Goal: Information Seeking & Learning: Learn about a topic

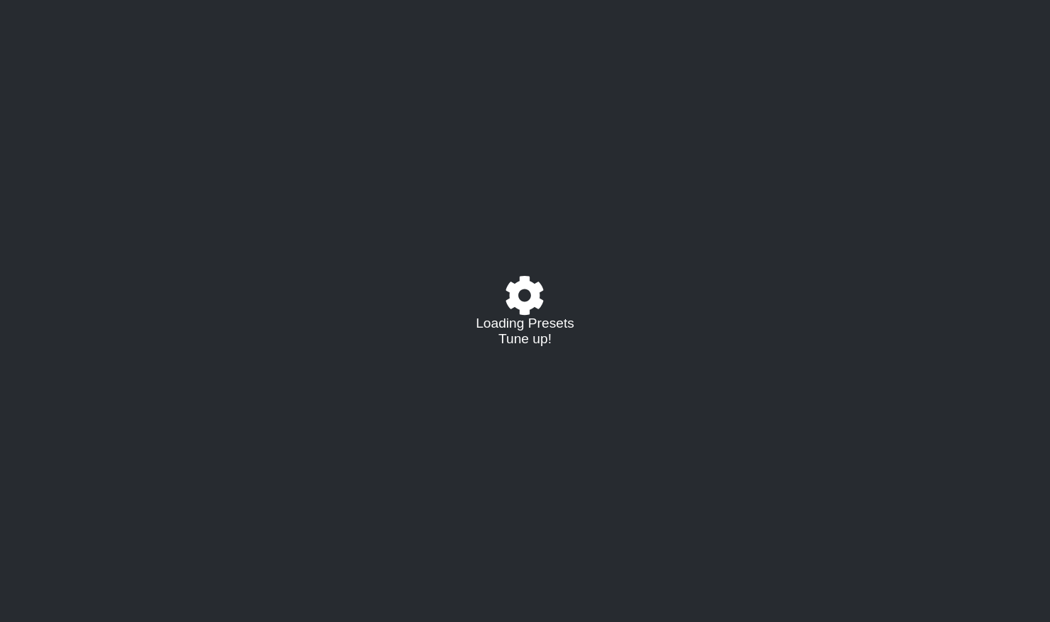
select select "/021725779736"
select select "C"
select select "G"
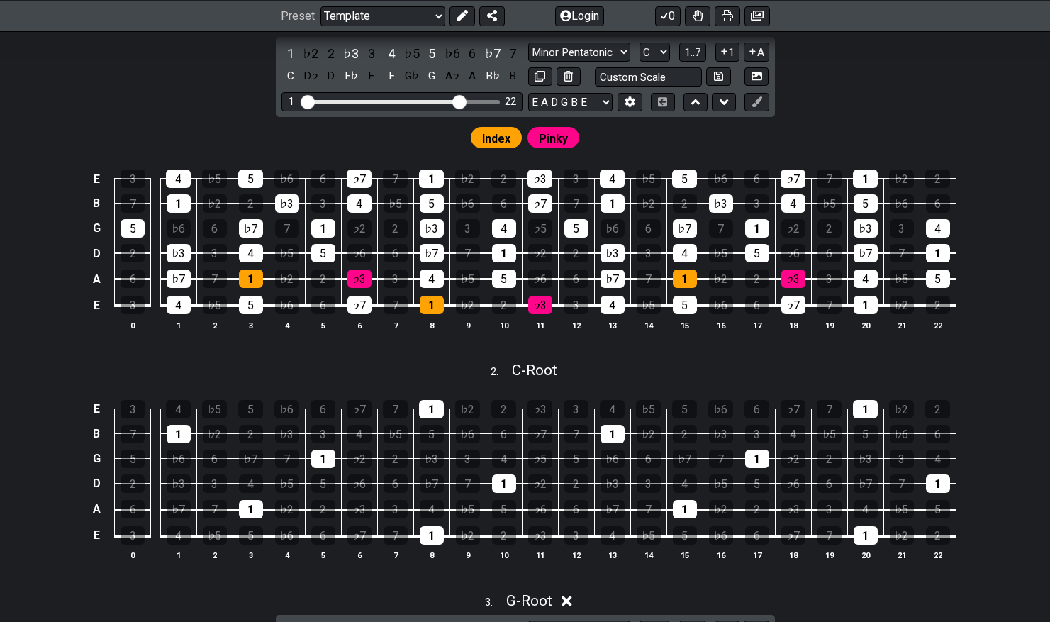
scroll to position [308, 0]
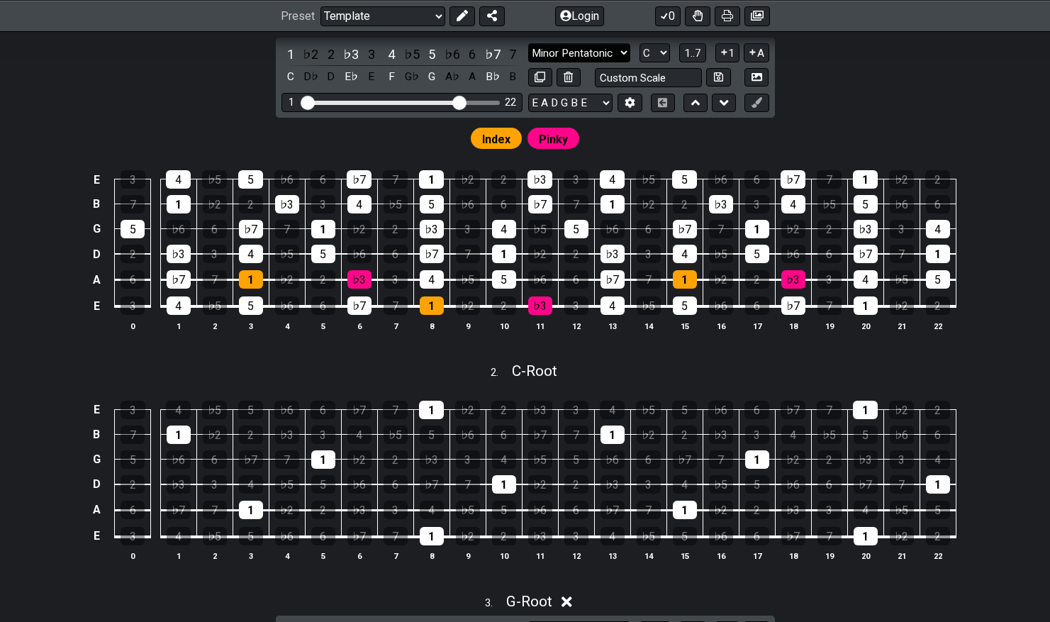
click at [621, 52] on select "Minor Pentatonic Root Minor Pentatonic Major Pentatonic Minor Blues Major Blues…" at bounding box center [579, 52] width 102 height 19
select select "Minor / Aeolian"
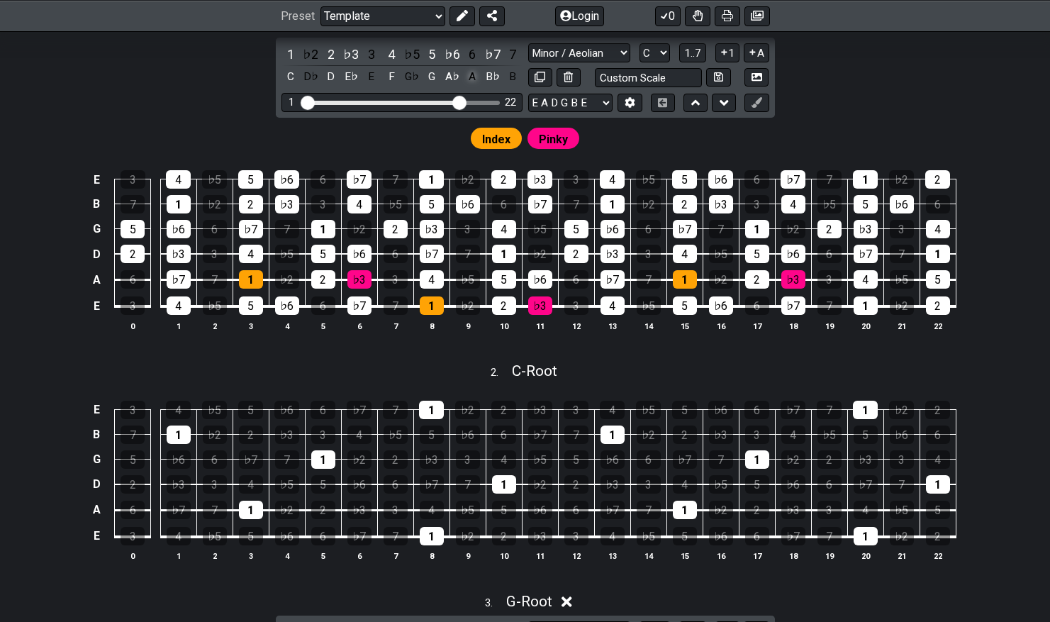
click at [473, 77] on div "A" at bounding box center [472, 76] width 18 height 19
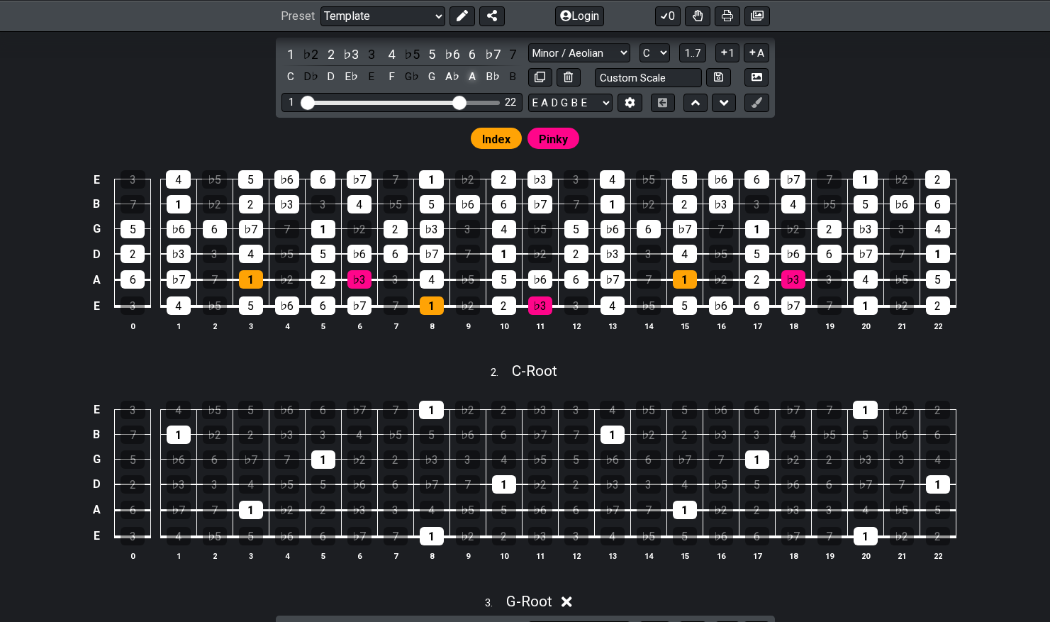
click at [473, 77] on div "A" at bounding box center [472, 76] width 18 height 19
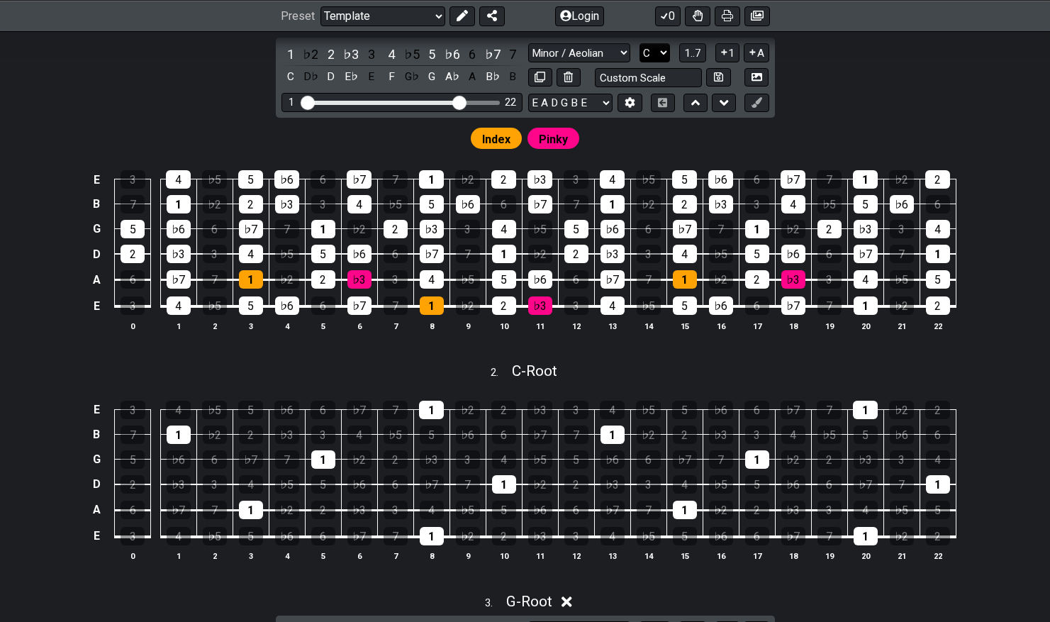
click at [656, 46] on select "A♭ A A♯ B♭ B C C♯ D♭ D D♯ E♭ E F F♯ G♭ G G♯" at bounding box center [654, 52] width 30 height 19
select select "B"
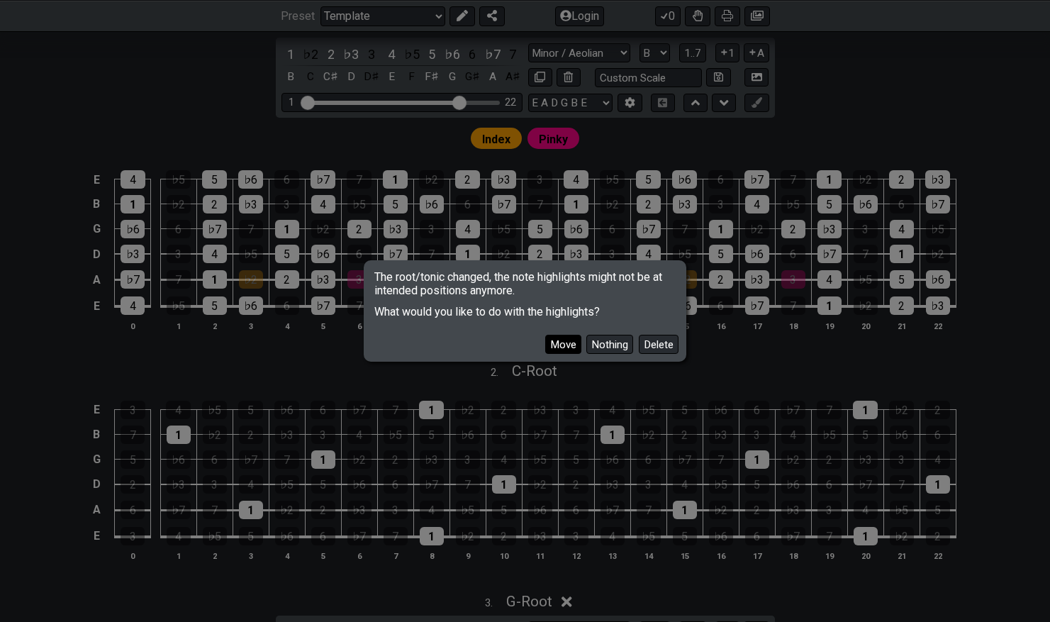
click at [570, 342] on button "Move" at bounding box center [563, 344] width 36 height 19
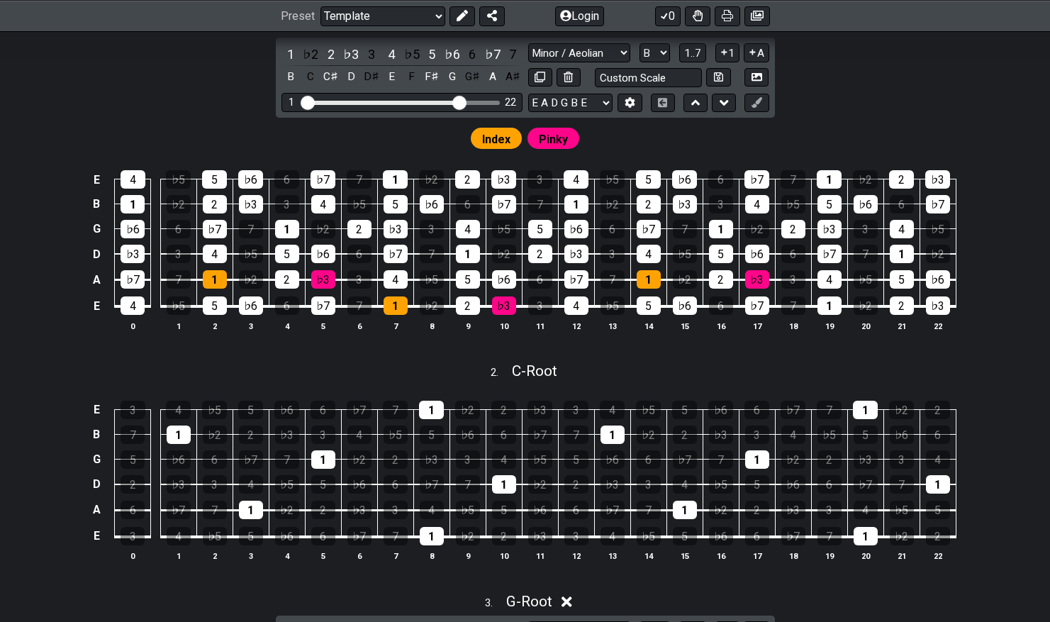
click at [498, 139] on span "Index" at bounding box center [496, 139] width 28 height 21
click at [470, 256] on div "1" at bounding box center [468, 254] width 24 height 18
click at [479, 262] on td "5" at bounding box center [467, 267] width 36 height 26
click at [473, 257] on div "1" at bounding box center [468, 254] width 24 height 18
click at [437, 16] on select "Welcome to #fretflip! Template Custom Preset Minor Pentatonic Major Pentatonic …" at bounding box center [382, 16] width 125 height 20
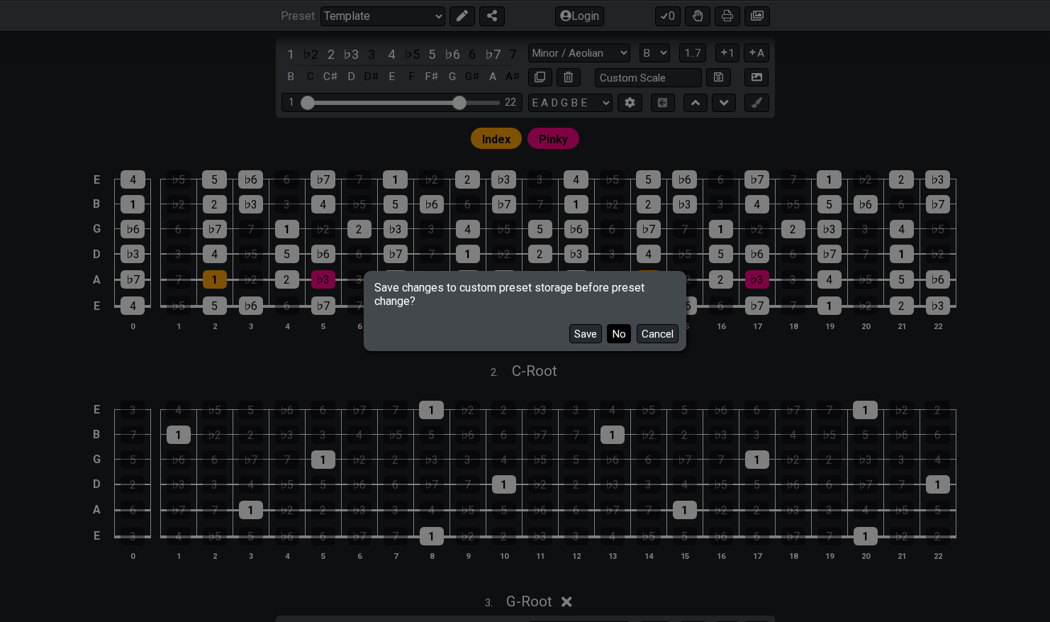
click at [619, 329] on button "No" at bounding box center [619, 333] width 24 height 19
select select "/harmonizing-scales"
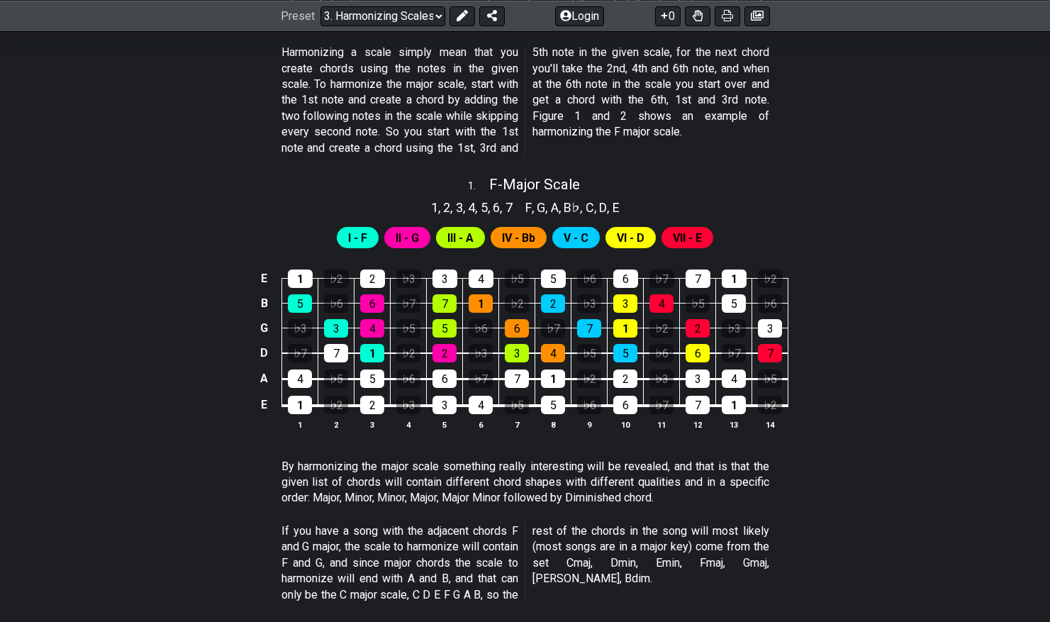
scroll to position [470, 0]
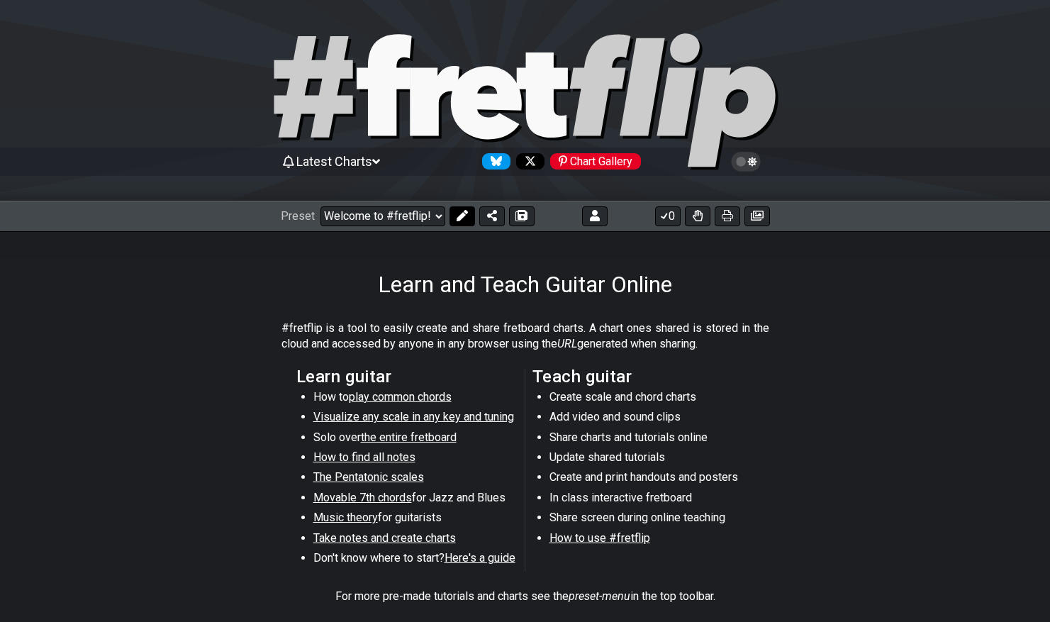
click at [456, 216] on icon at bounding box center [461, 215] width 11 height 11
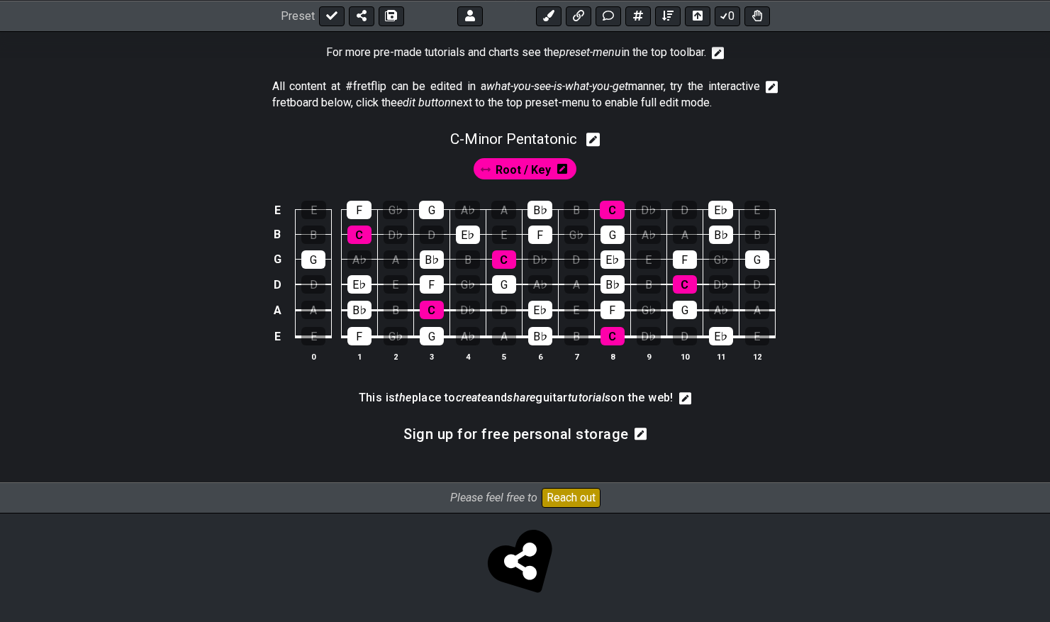
scroll to position [406, 0]
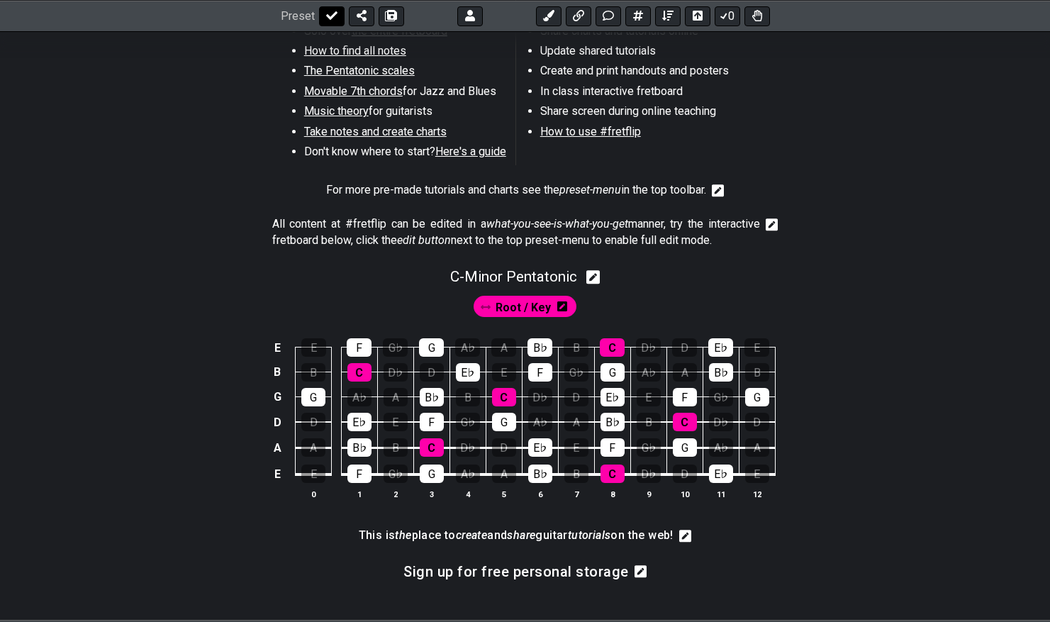
click at [326, 20] on icon at bounding box center [331, 15] width 11 height 11
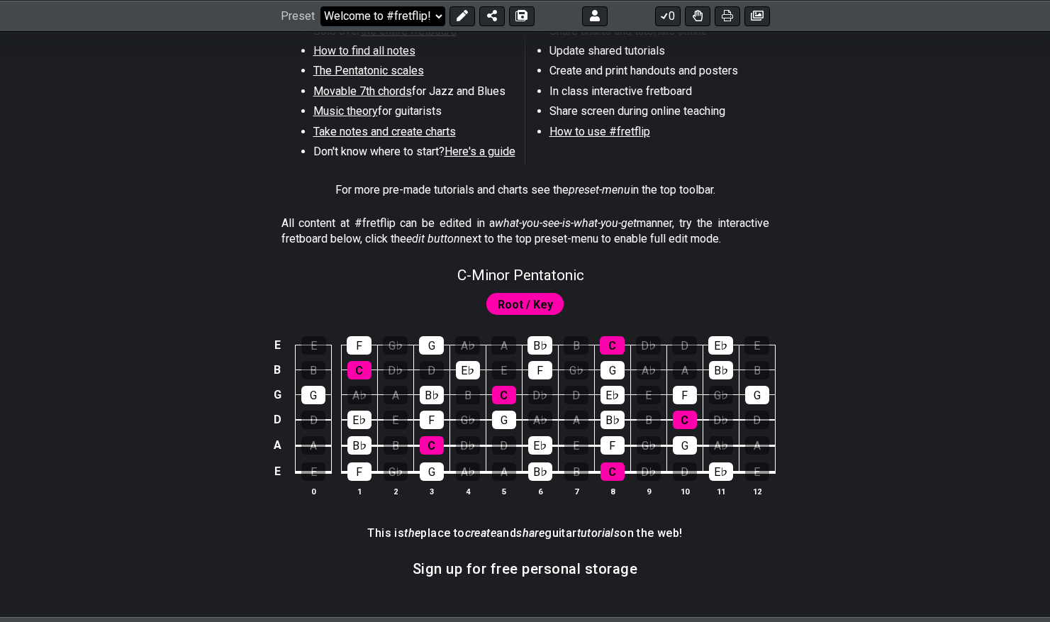
click at [332, 20] on select "Welcome to #fretflip! Initial Preset Custom Preset Minor Pentatonic Major Penta…" at bounding box center [382, 16] width 125 height 20
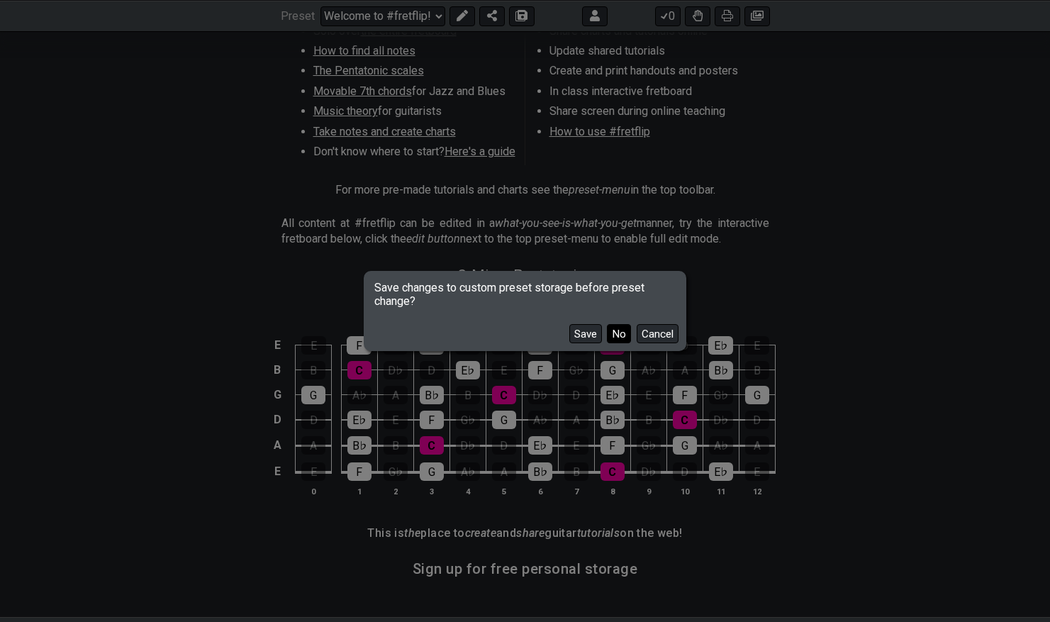
click at [612, 334] on button "No" at bounding box center [619, 333] width 24 height 19
select select "/minor-pentatonic"
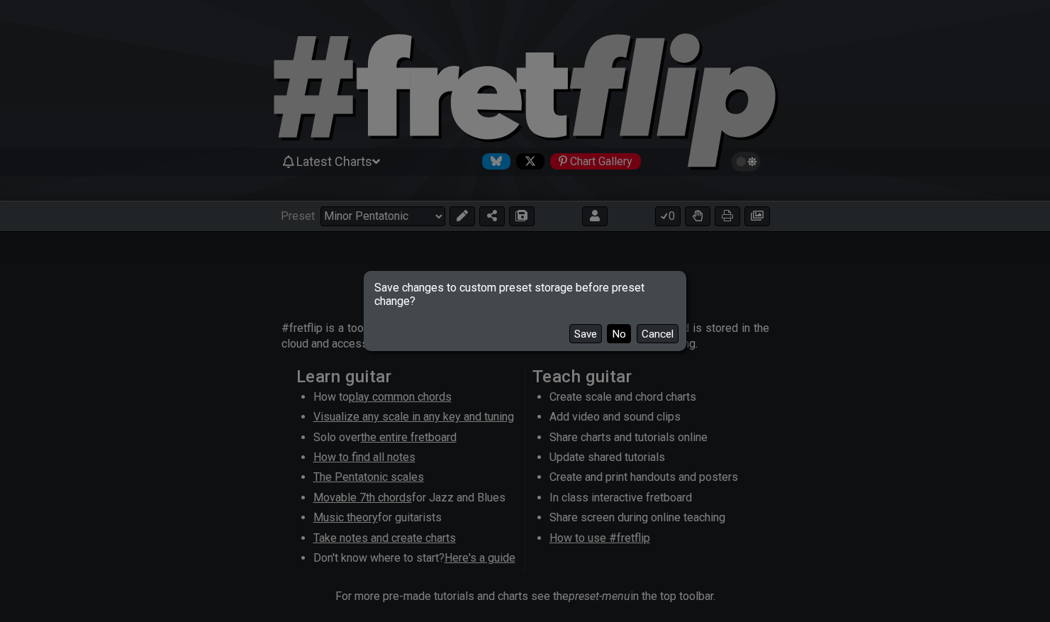
select select "C"
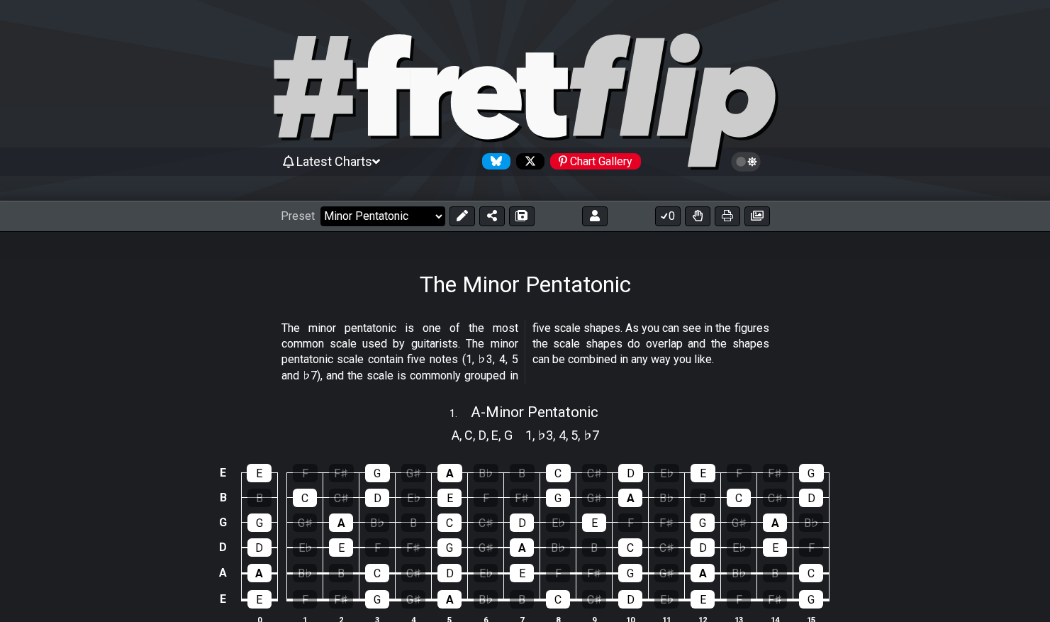
click at [432, 218] on select "Welcome to #fretflip! Initial Preset Custom Preset Minor Pentatonic Major Penta…" at bounding box center [382, 216] width 125 height 20
select select "/the-7-modes"
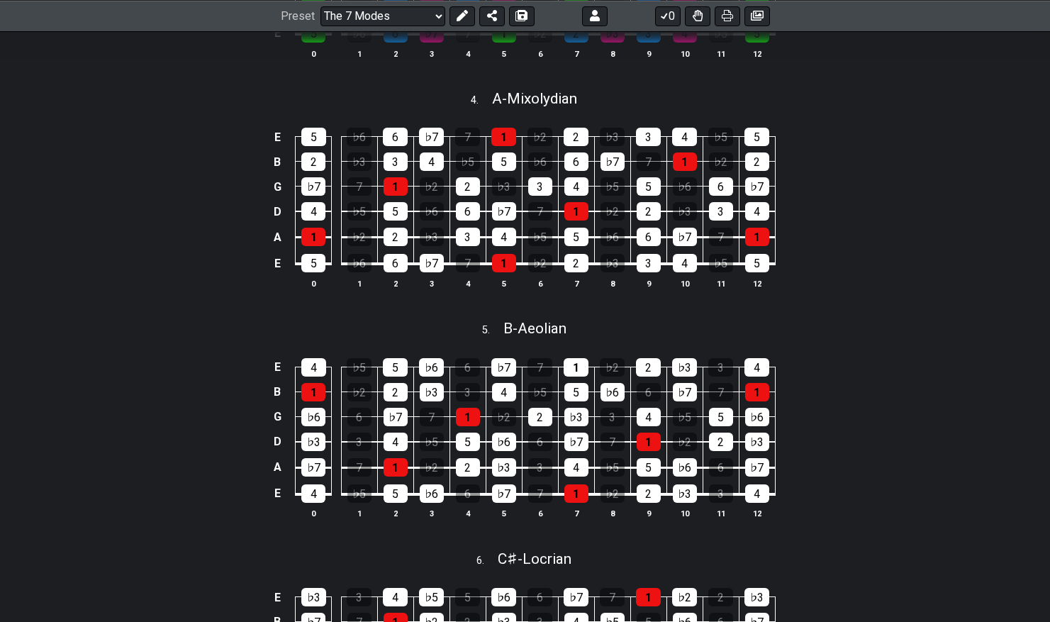
scroll to position [1119, 0]
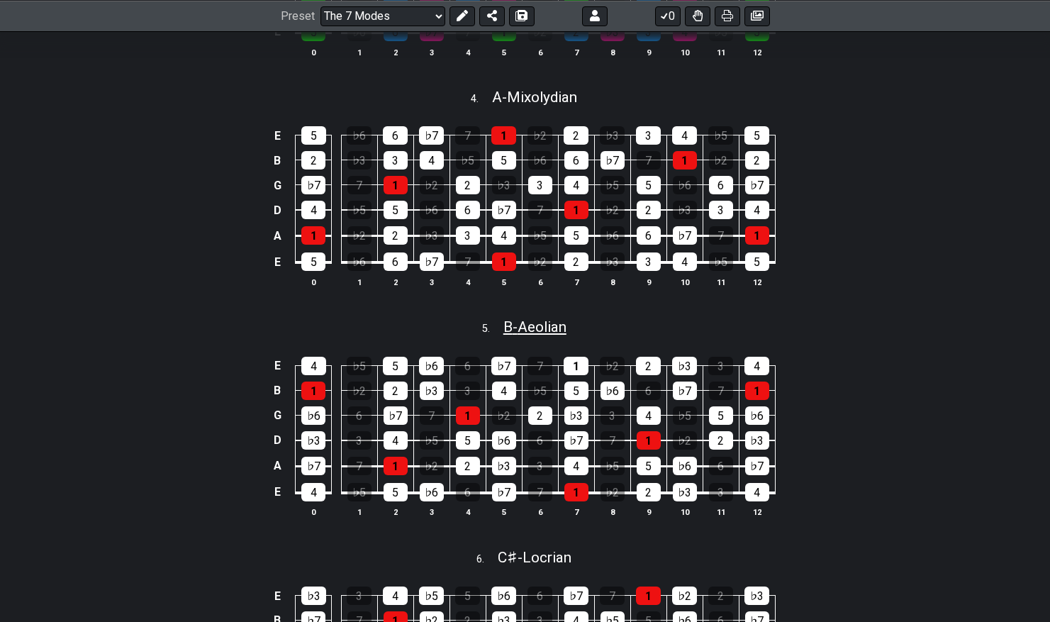
click at [533, 335] on span "B - Aeolian" at bounding box center [534, 326] width 63 height 17
select select "B"
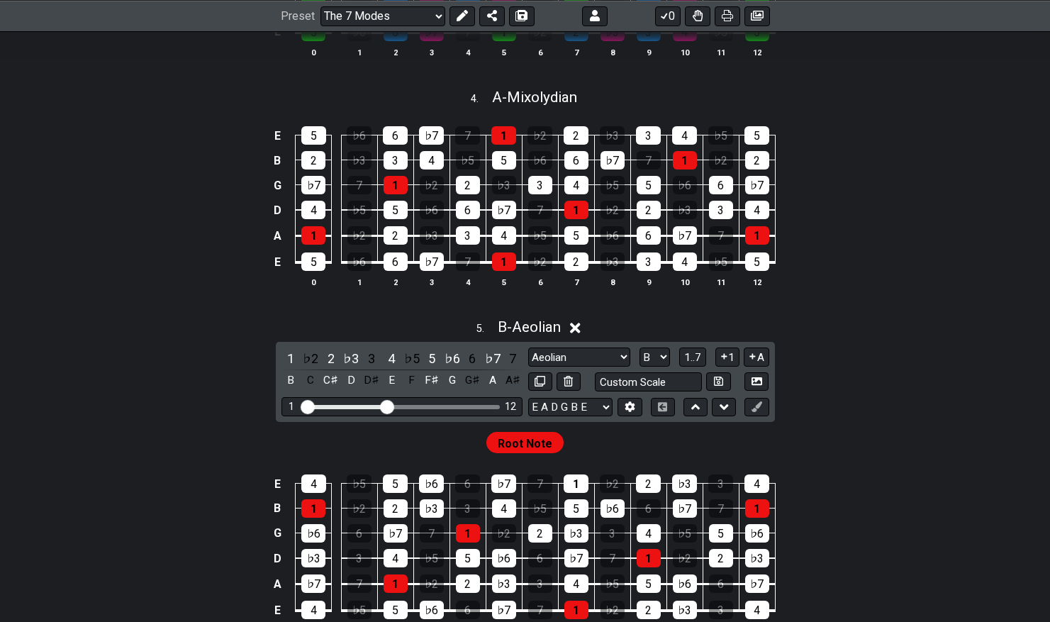
click at [388, 305] on div "E 5 ♭6 6 ♭7 7 1 ♭2 2 ♭3 3 4 ♭5 5 B 2 ♭3 3 4 ♭5 5 ♭6 6 ♭7 7 1 ♭2 2 G ♭7 7 1 ♭2 2…" at bounding box center [525, 207] width 1050 height 199
click at [435, 334] on div "5 . B - Aeolian" at bounding box center [525, 323] width 1050 height 27
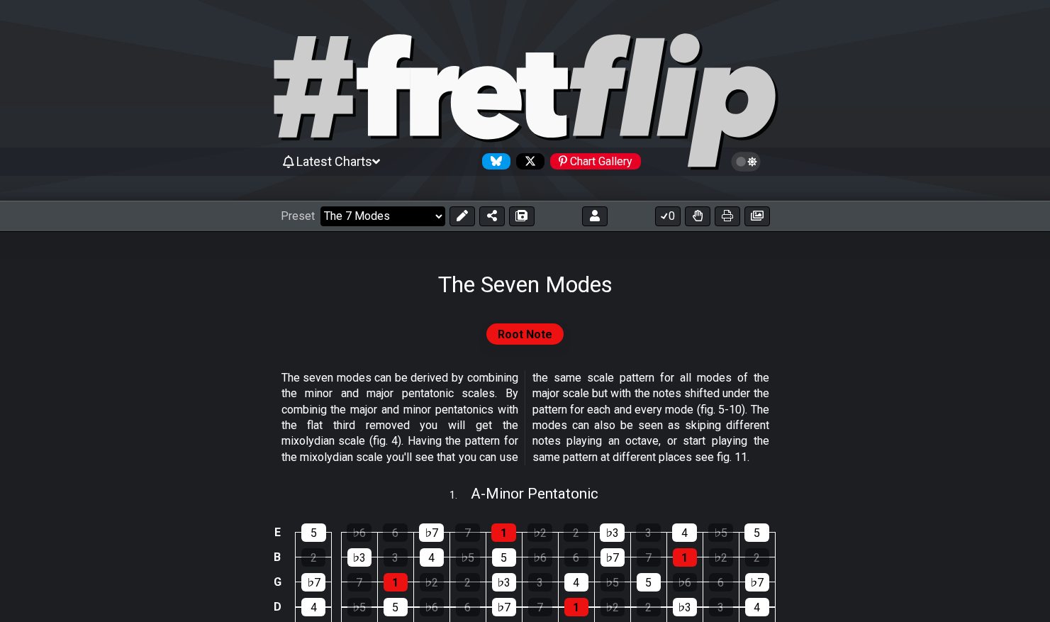
click at [438, 214] on select "Welcome to #fretflip! Initial Preset Custom Preset Minor Pentatonic Major Penta…" at bounding box center [382, 216] width 125 height 20
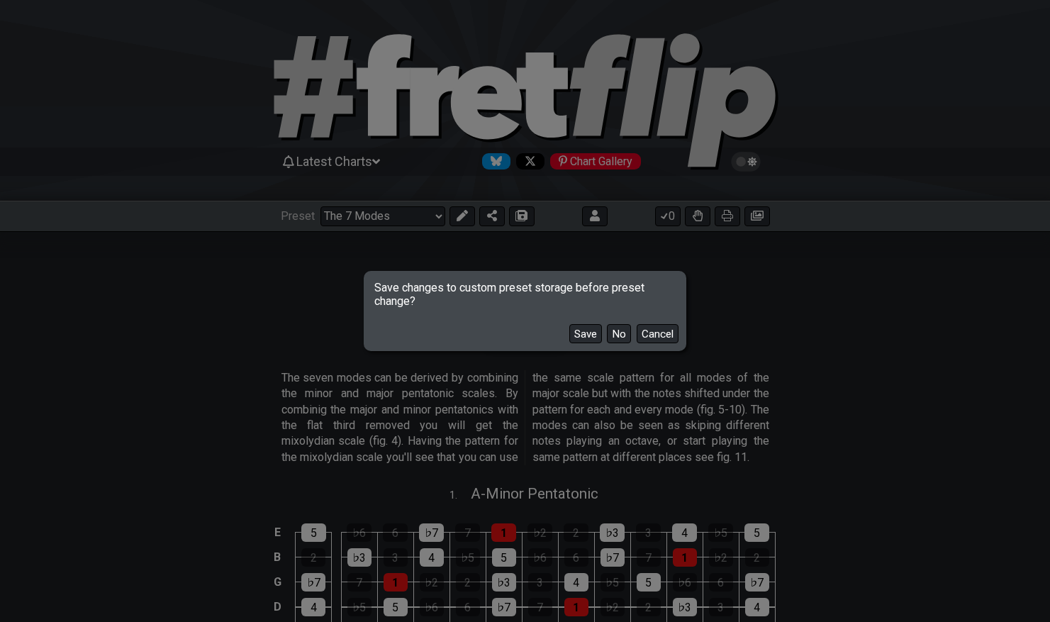
click at [620, 344] on div "Save No Cancel" at bounding box center [525, 328] width 318 height 41
click at [617, 331] on button "No" at bounding box center [619, 333] width 24 height 19
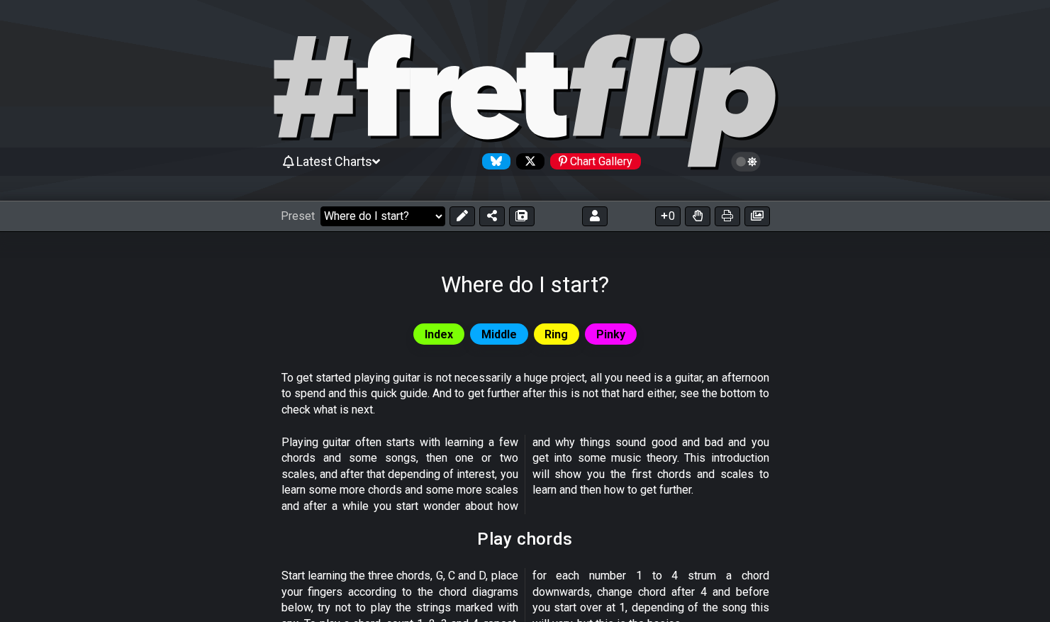
click at [440, 215] on select "Welcome to #fretflip! Initial Preset Custom Preset Minor Pentatonic Major Penta…" at bounding box center [382, 216] width 125 height 20
select select "/guitar-scales"
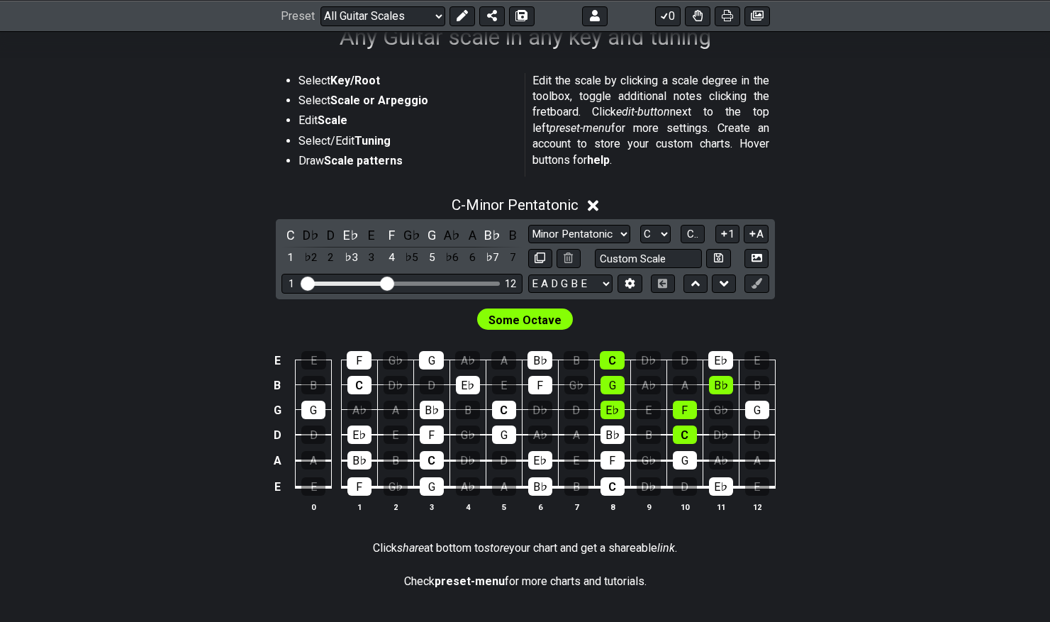
scroll to position [255, 0]
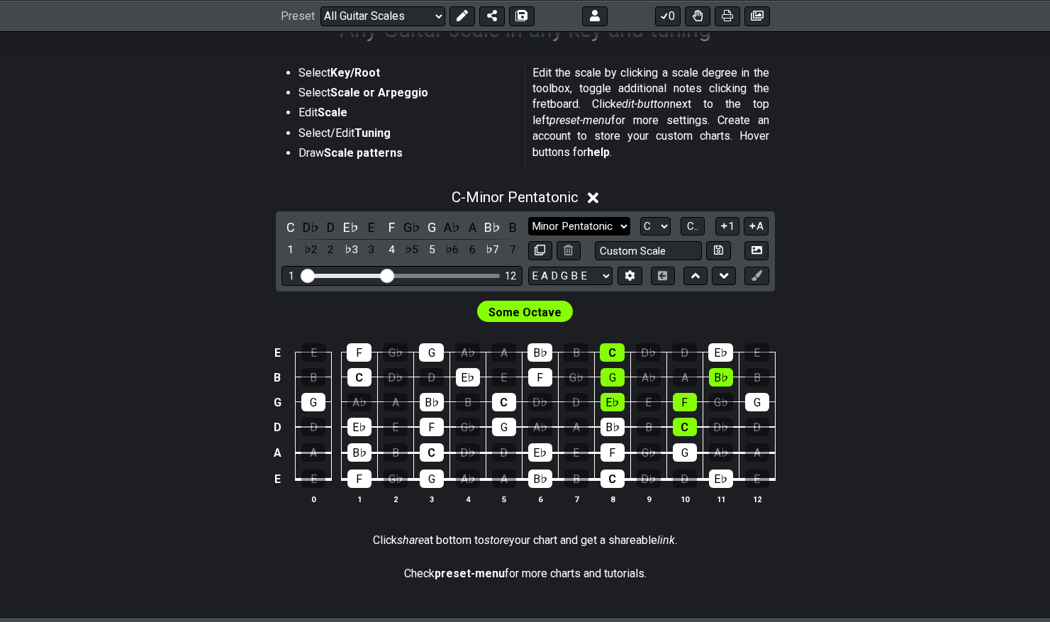
click at [592, 231] on select "Minor Pentatonic Root Minor Pentatonic Major Pentatonic Minor Blues Major Blues…" at bounding box center [579, 226] width 102 height 19
click at [652, 229] on select "A♭ A A♯ B♭ B C C♯ D♭ D D♯ E♭ E F F♯ G♭ G G♯" at bounding box center [655, 226] width 30 height 19
select select "B"
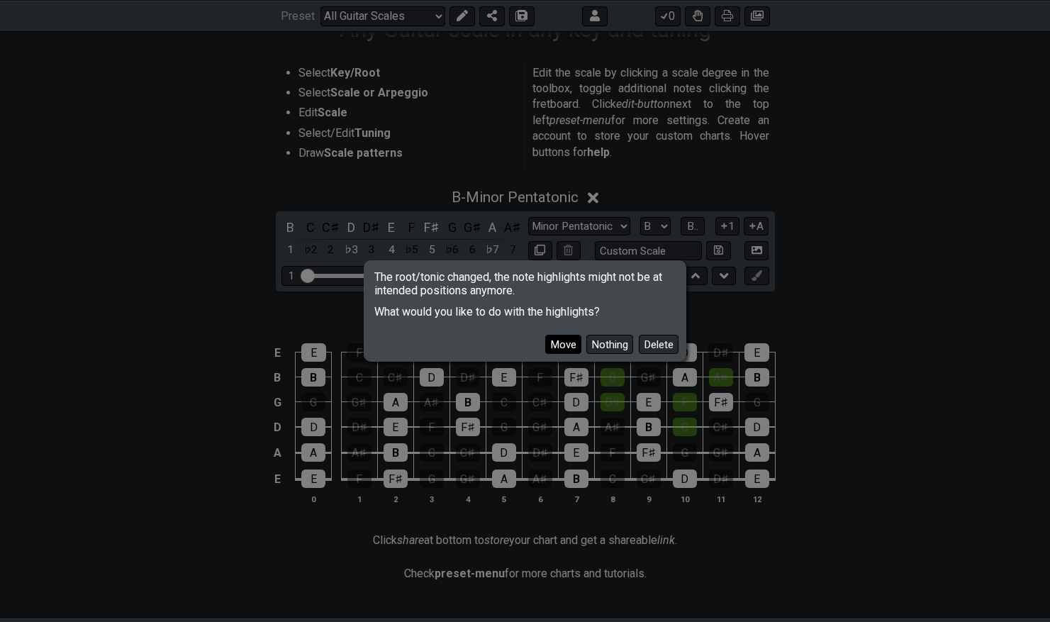
click at [571, 342] on button "Move" at bounding box center [563, 344] width 36 height 19
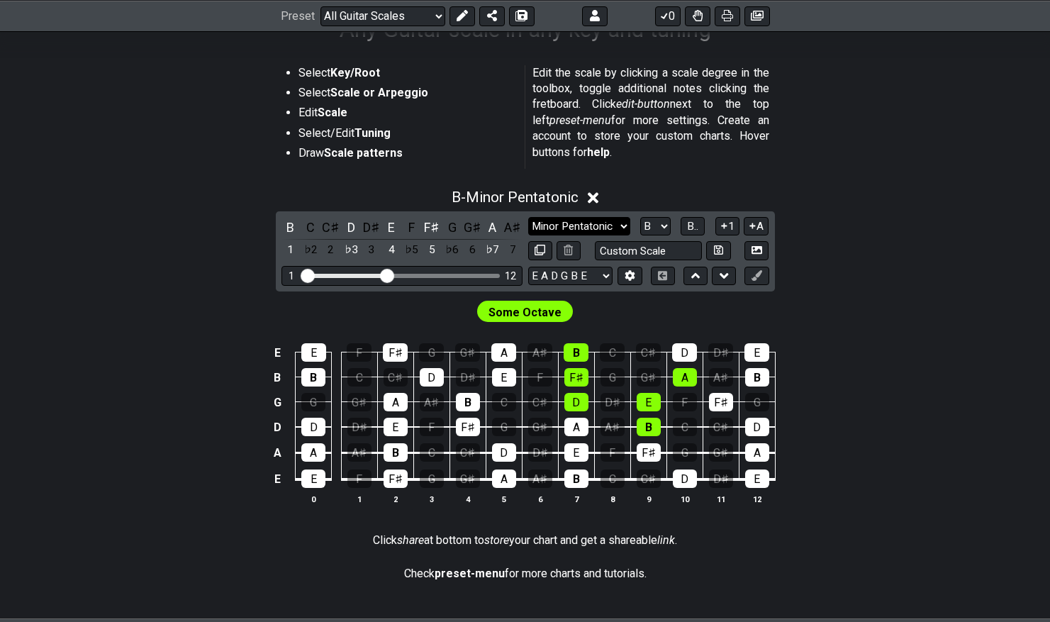
click at [624, 224] on select "Minor Pentatonic Root Minor Pentatonic Major Pentatonic Minor Blues Major Blues…" at bounding box center [579, 226] width 102 height 19
select select "Minor / Aeolian"
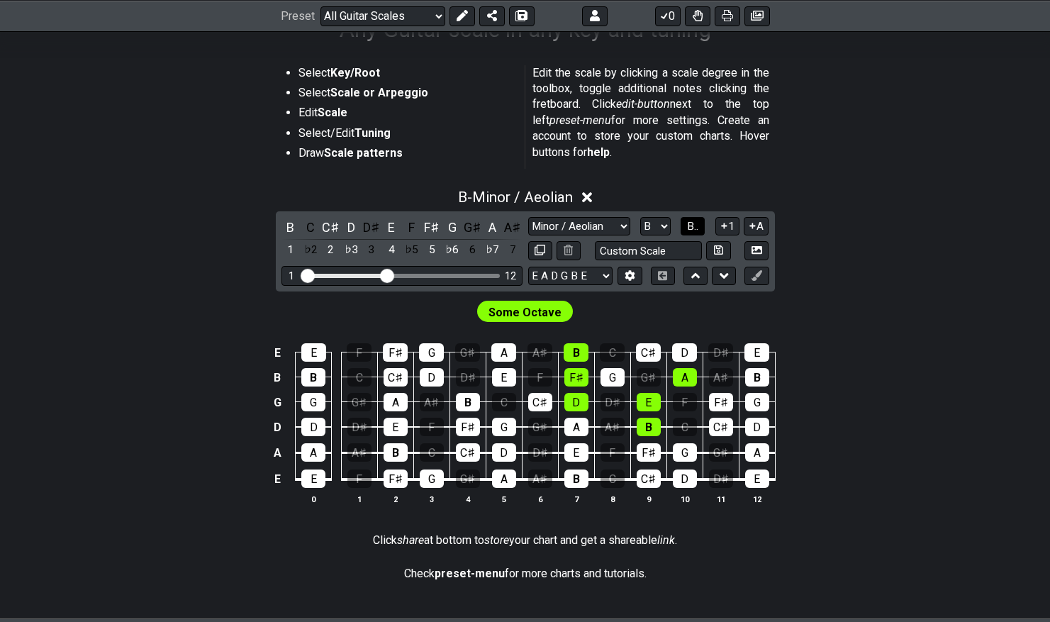
click at [695, 220] on span "B.." at bounding box center [692, 226] width 11 height 13
click at [694, 223] on span "1..7" at bounding box center [692, 226] width 17 height 13
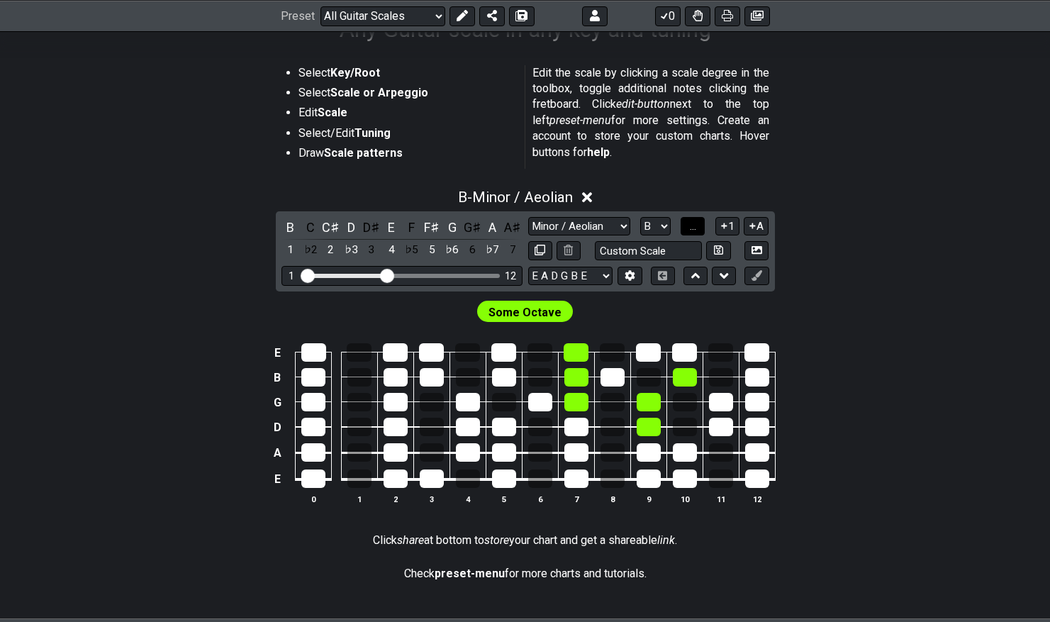
click at [694, 223] on span "..." at bounding box center [693, 226] width 6 height 13
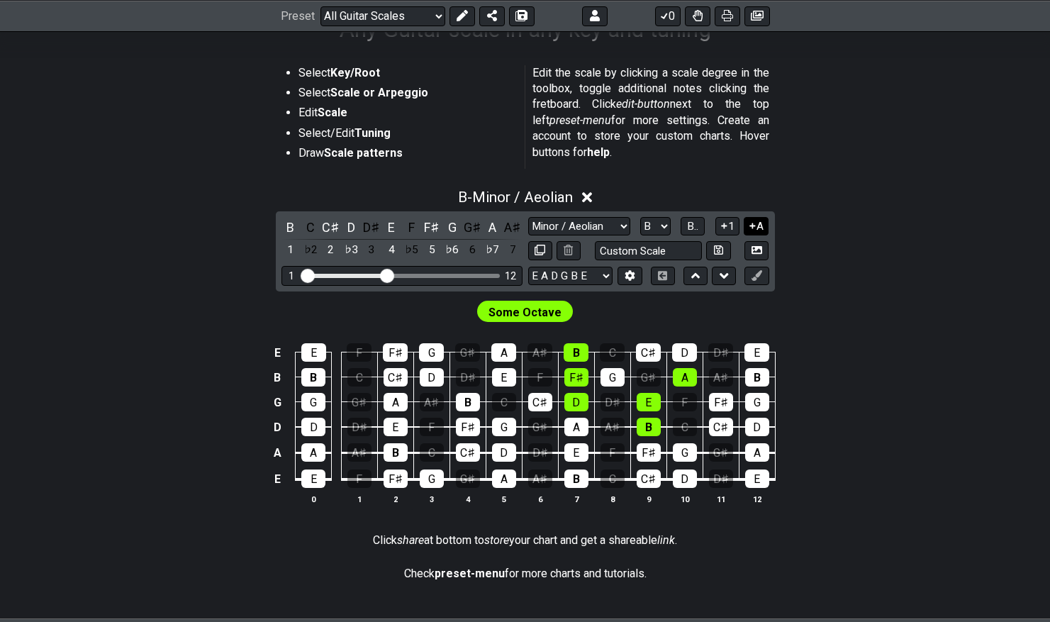
click at [757, 226] on button "A" at bounding box center [755, 226] width 25 height 19
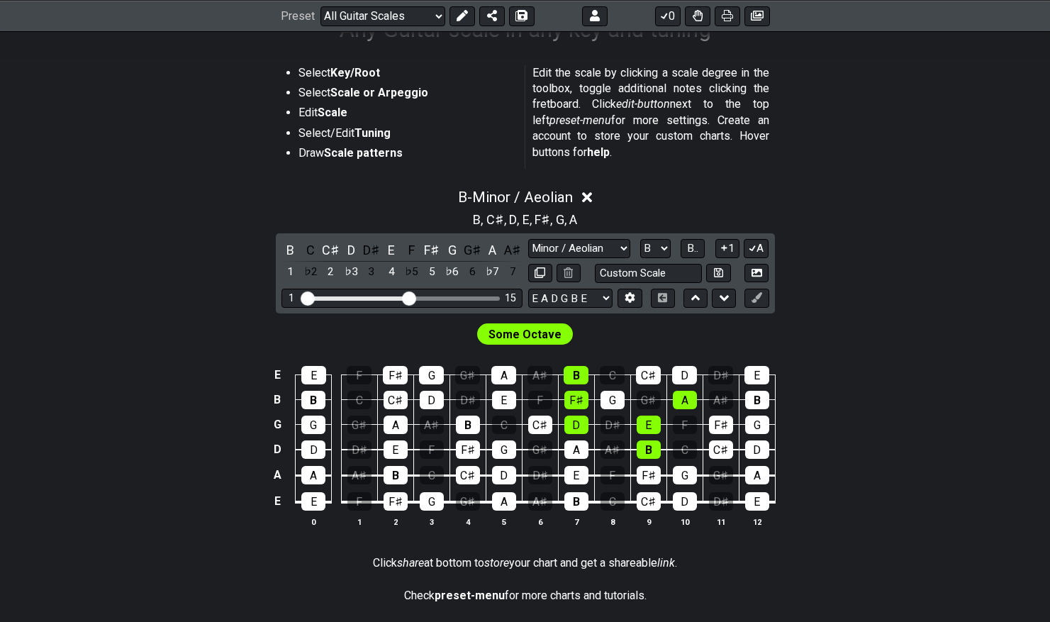
drag, startPoint x: 387, startPoint y: 297, endPoint x: 408, endPoint y: 289, distance: 22.0
click at [408, 297] on input "Visible fret range" at bounding box center [401, 297] width 201 height 0
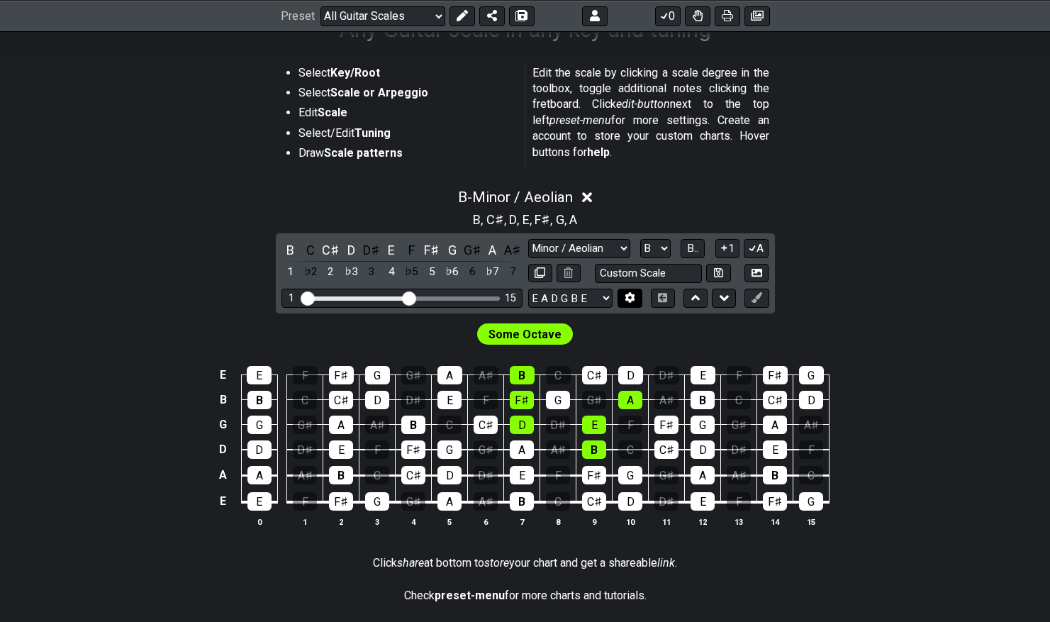
click at [633, 297] on icon at bounding box center [630, 298] width 10 height 11
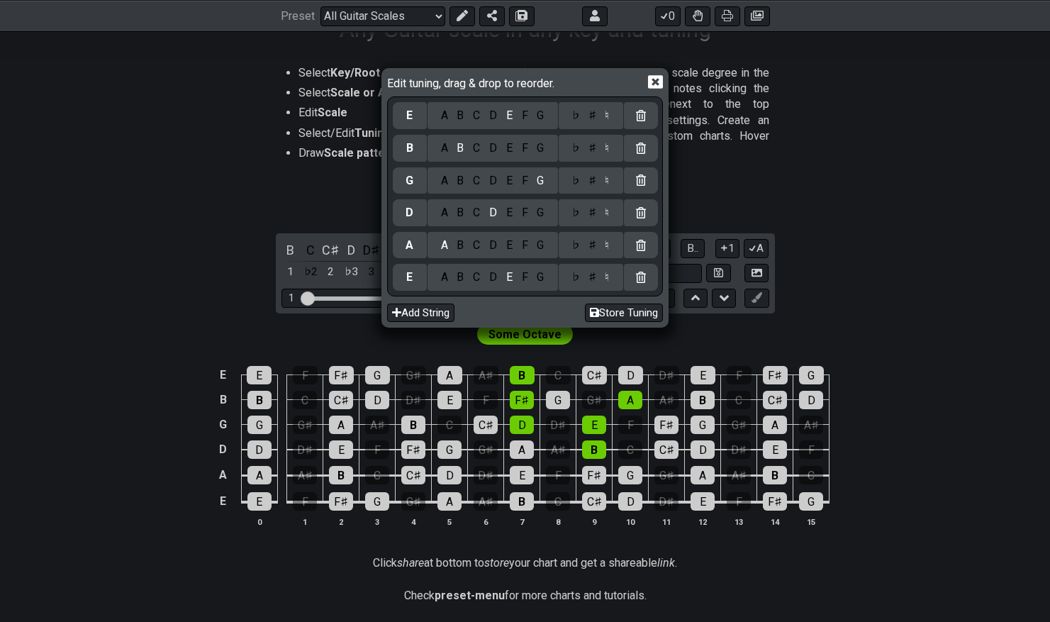
click at [711, 345] on div "Edit tuning, drag & drop to reorder. E A B C D E F G ♭ ♯ ♮ B A B C D E F G ♭ ♯ …" at bounding box center [525, 311] width 1050 height 622
click at [660, 86] on icon at bounding box center [655, 81] width 15 height 13
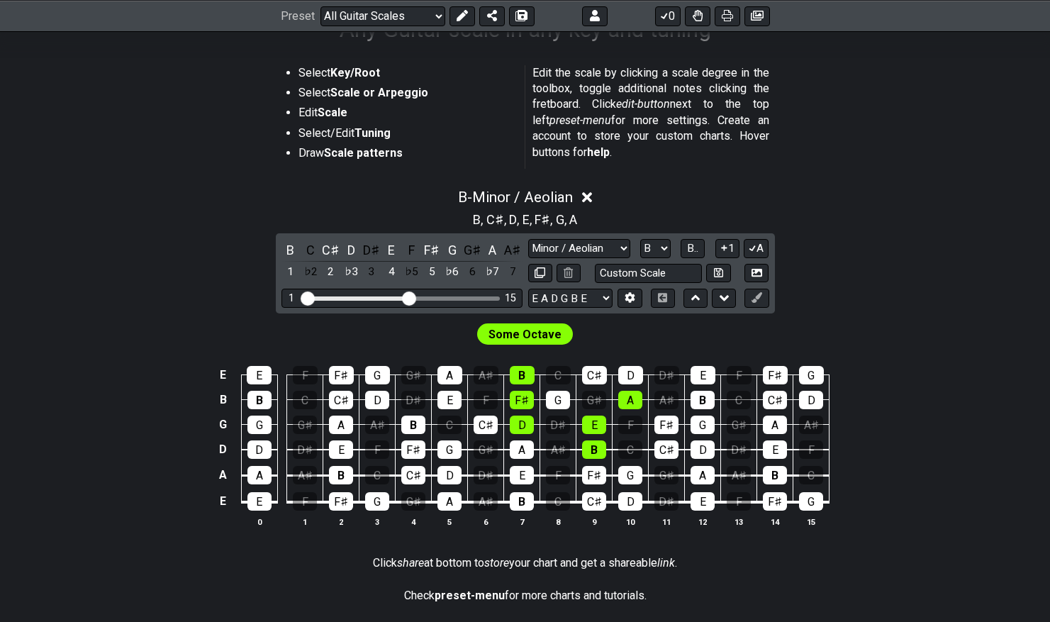
click at [523, 334] on span "Some Octave" at bounding box center [524, 334] width 73 height 21
drag, startPoint x: 407, startPoint y: 296, endPoint x: 389, endPoint y: 296, distance: 17.7
click at [389, 297] on input "Visible fret range" at bounding box center [401, 297] width 201 height 0
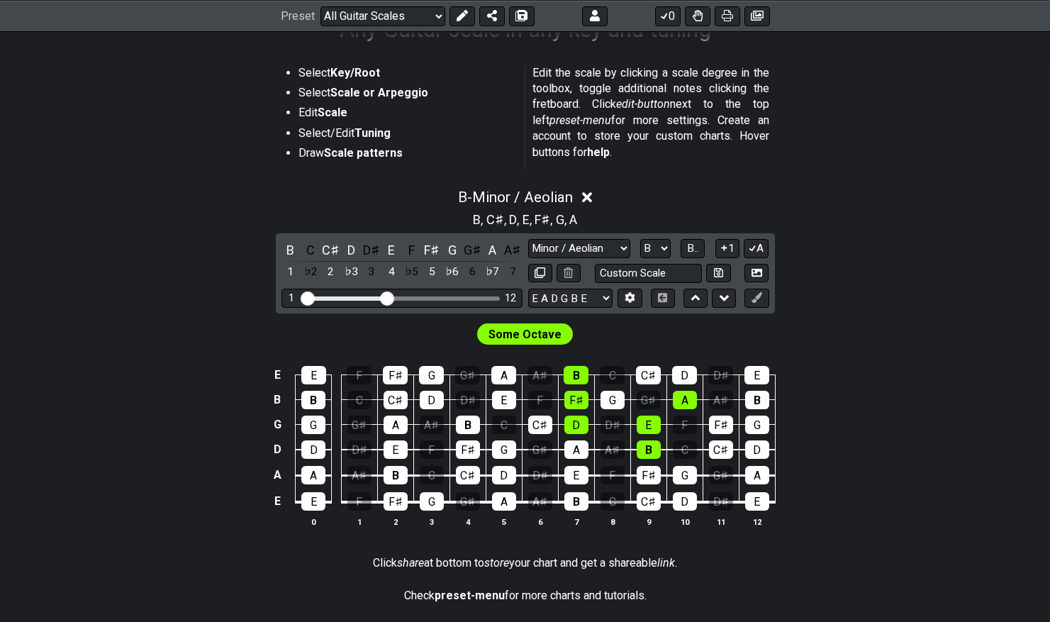
click at [612, 301] on div "E A D G B E E A D G B E E A D G B E B E A D F♯ B A D G C E A D A D G B E E♭ A♭ …" at bounding box center [585, 297] width 114 height 19
click at [608, 298] on select "E A D G B E E A D G B E E A D G B E B E A D F♯ B A D G C E A D A D G B E E♭ A♭ …" at bounding box center [570, 297] width 84 height 19
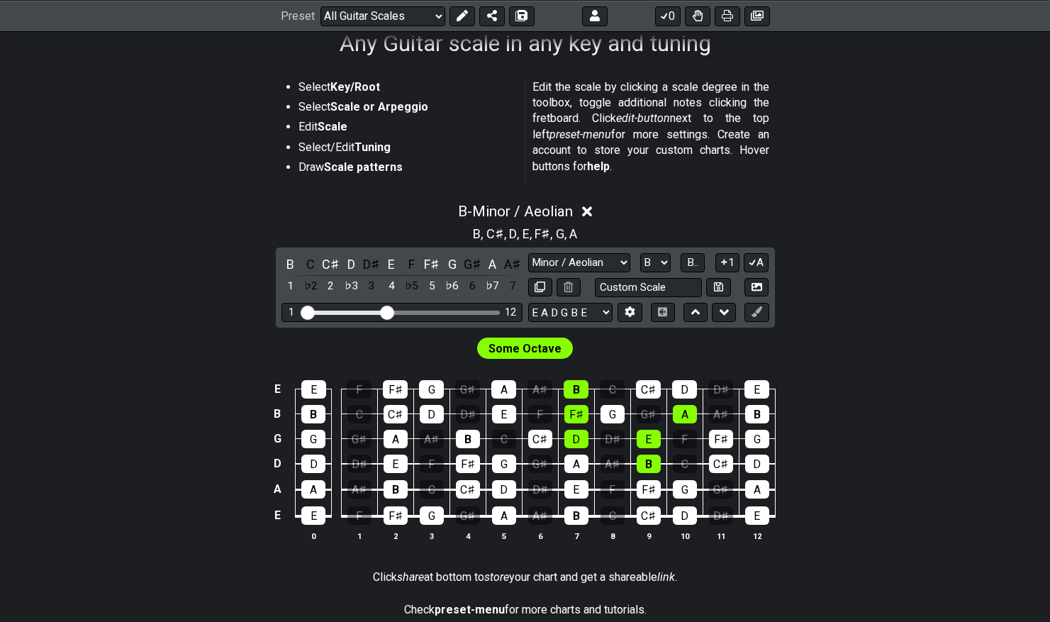
scroll to position [242, 0]
click at [289, 262] on div "B" at bounding box center [290, 263] width 18 height 19
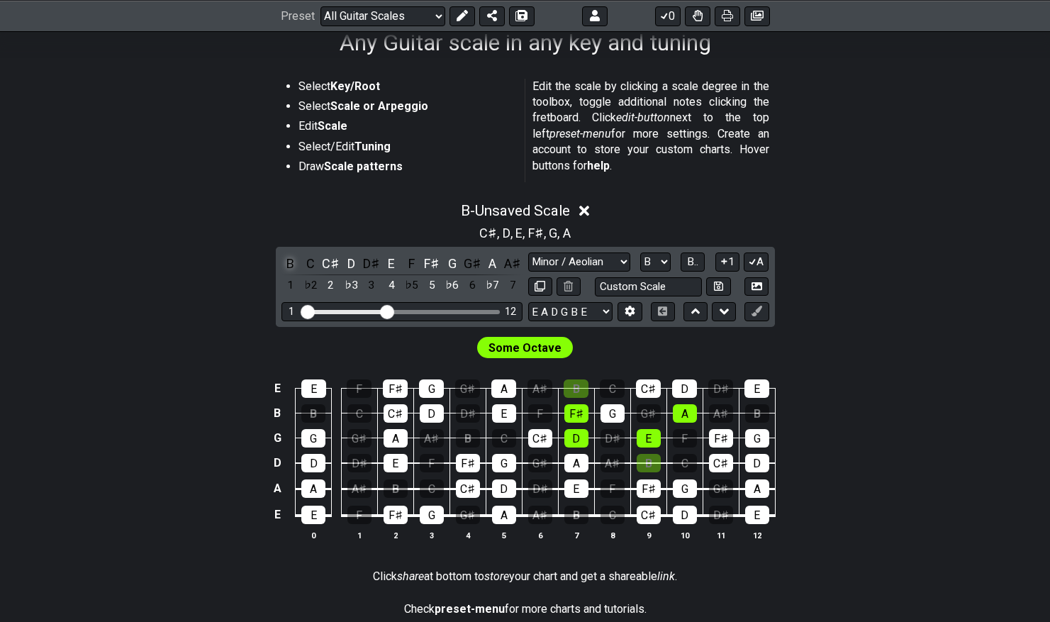
click at [289, 262] on div "B" at bounding box center [290, 263] width 18 height 19
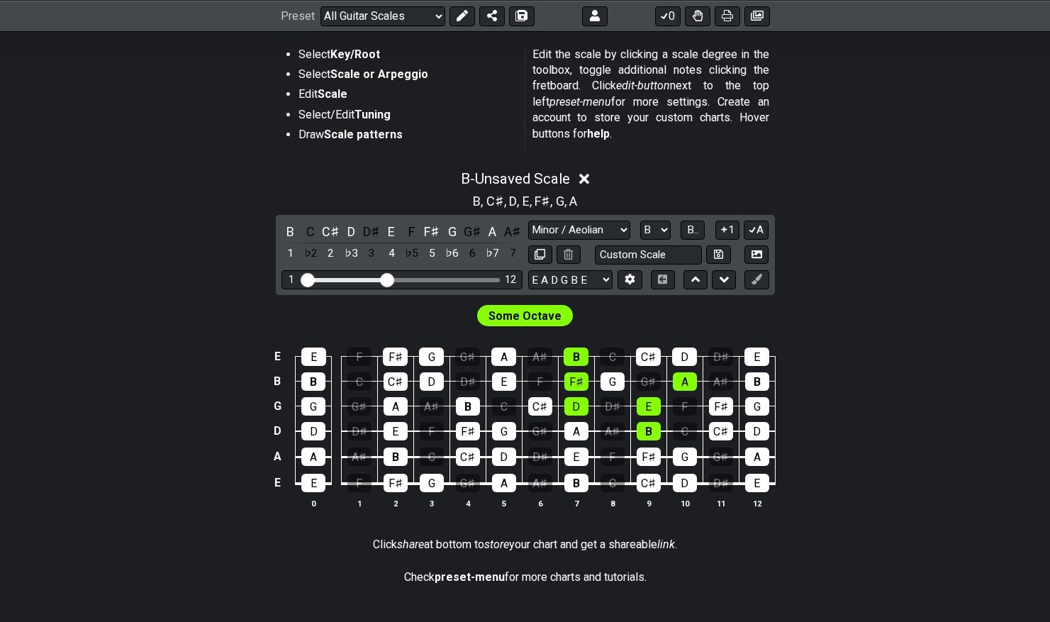
scroll to position [272, 0]
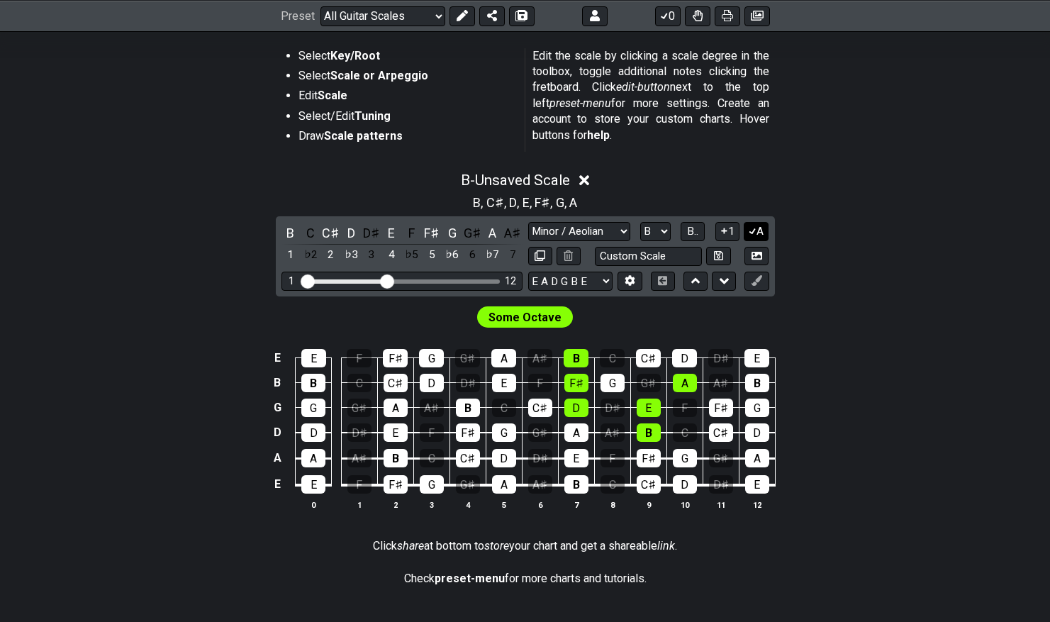
click at [756, 231] on icon at bounding box center [752, 230] width 13 height 11
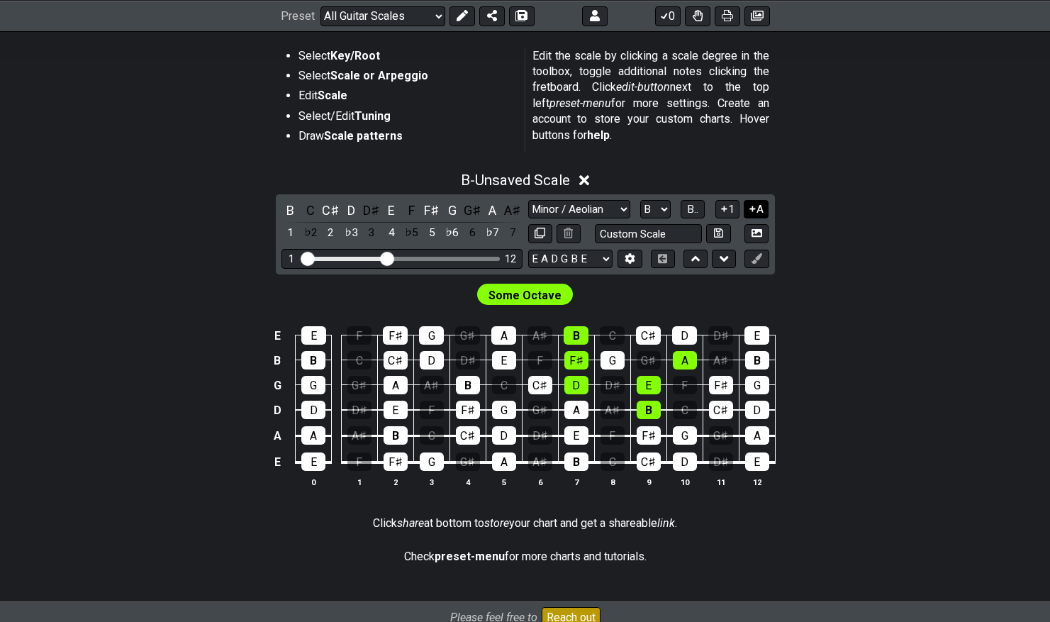
click at [753, 204] on icon at bounding box center [752, 208] width 13 height 11
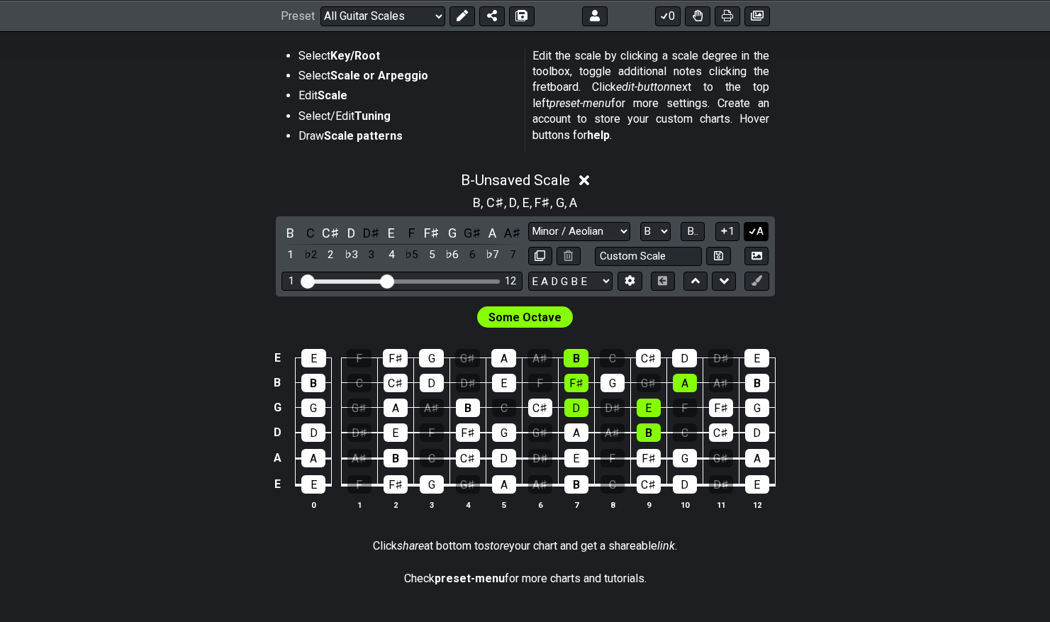
click at [753, 204] on div "B , C♯ , D , E , F♯ , G , A" at bounding box center [525, 200] width 1050 height 23
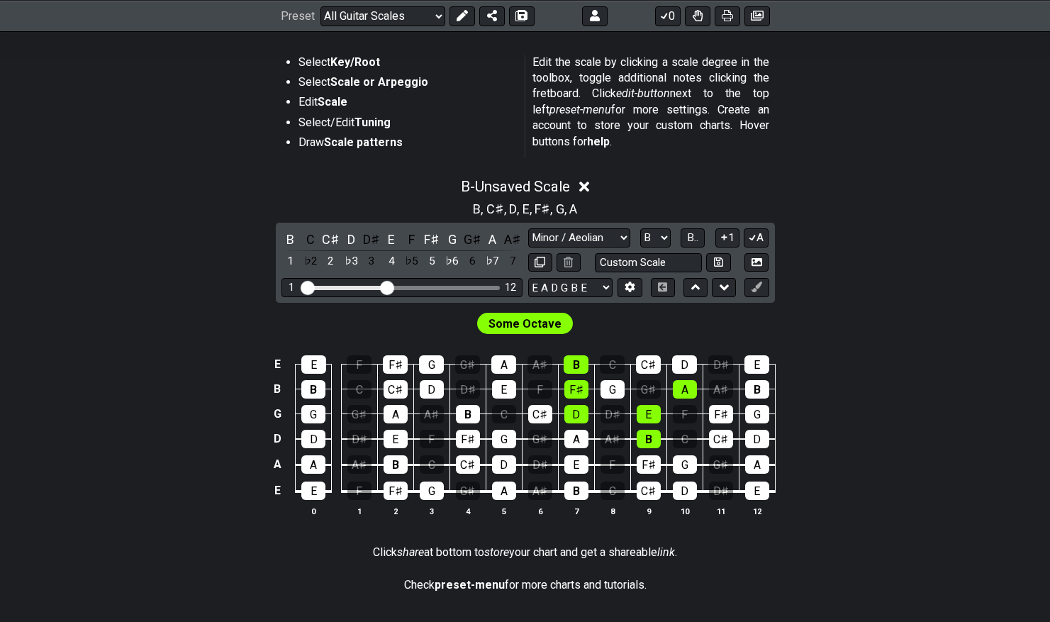
scroll to position [266, 0]
click at [726, 291] on icon at bounding box center [723, 286] width 9 height 14
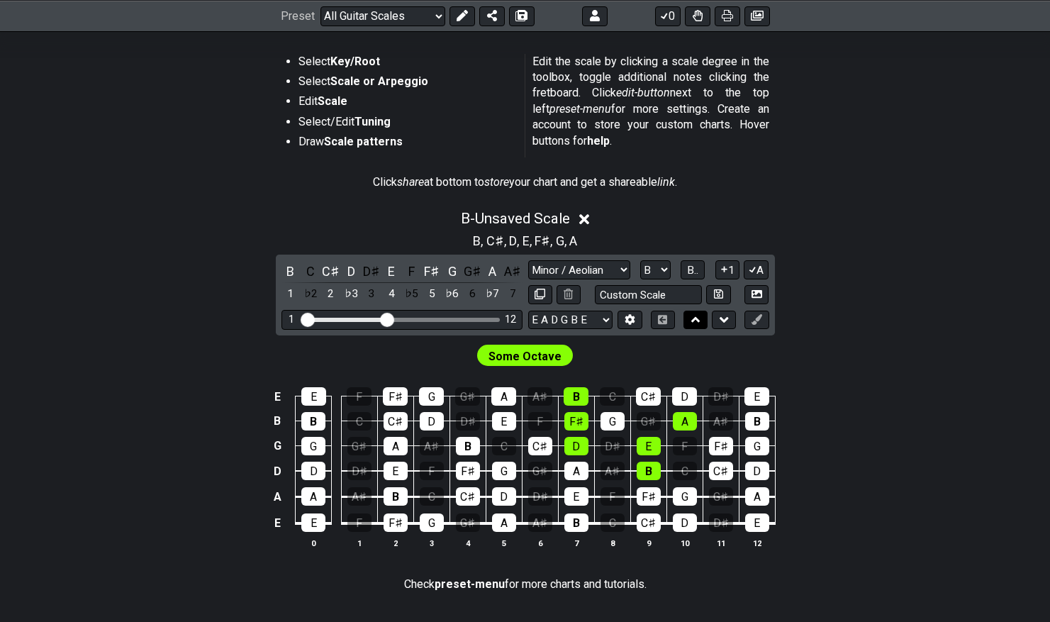
click at [687, 321] on button at bounding box center [695, 319] width 24 height 19
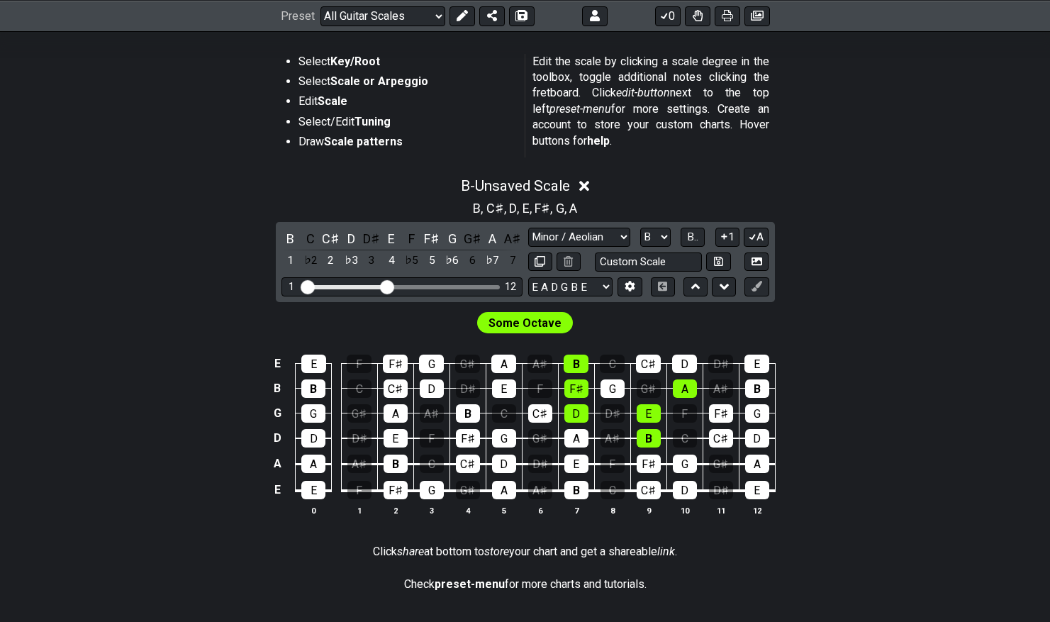
click at [508, 316] on span "Some Octave" at bounding box center [524, 323] width 73 height 21
click at [573, 365] on div "B" at bounding box center [575, 363] width 25 height 18
click at [575, 388] on div "F♯" at bounding box center [576, 388] width 24 height 18
click at [575, 365] on div "B" at bounding box center [575, 363] width 25 height 18
click at [575, 385] on div "F♯" at bounding box center [576, 388] width 24 height 18
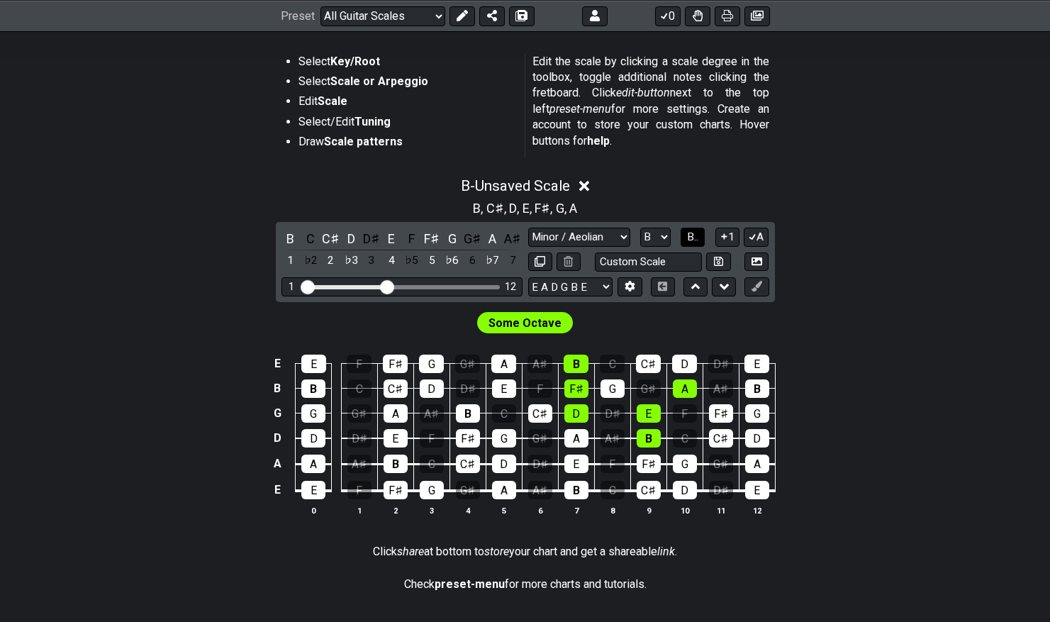
click at [697, 240] on span "B.." at bounding box center [692, 236] width 11 height 13
click at [697, 240] on span "1..7" at bounding box center [692, 236] width 17 height 13
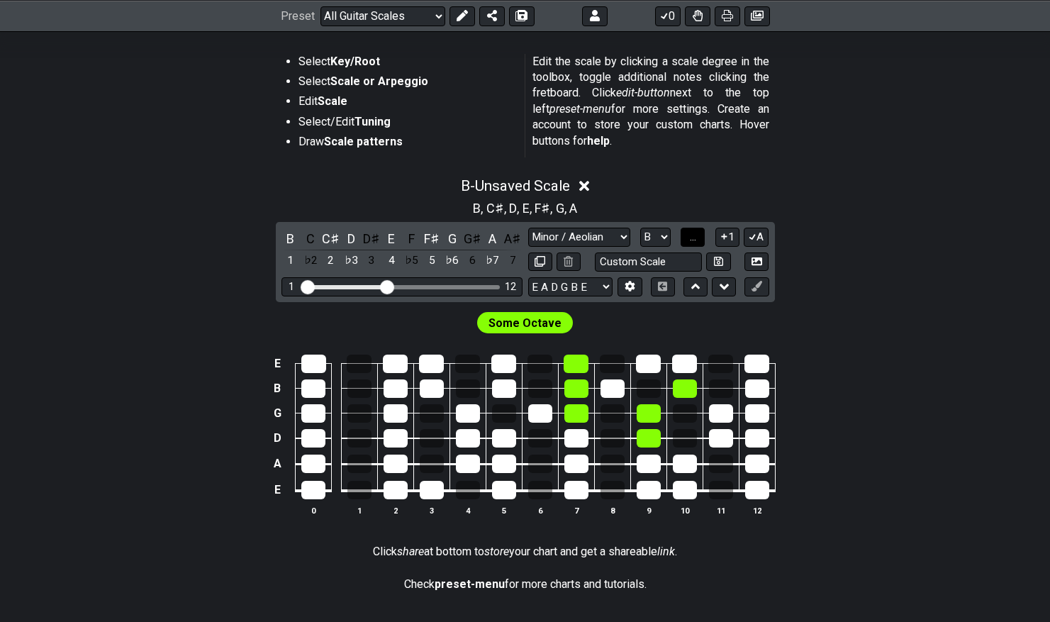
click at [697, 240] on button "..." at bounding box center [692, 237] width 24 height 19
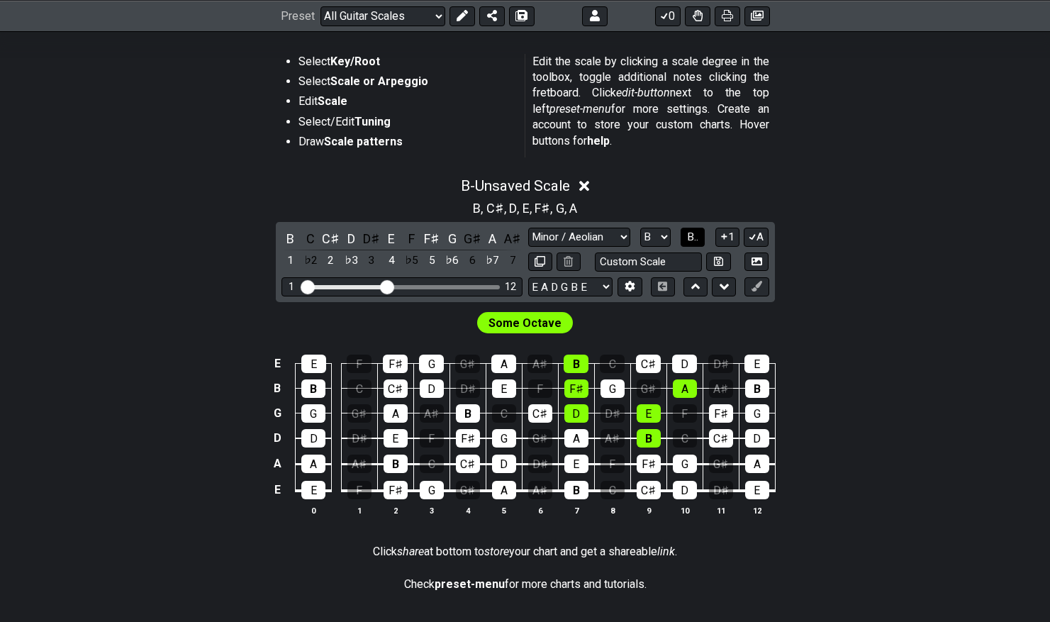
click at [695, 240] on span "B.." at bounding box center [692, 236] width 11 height 13
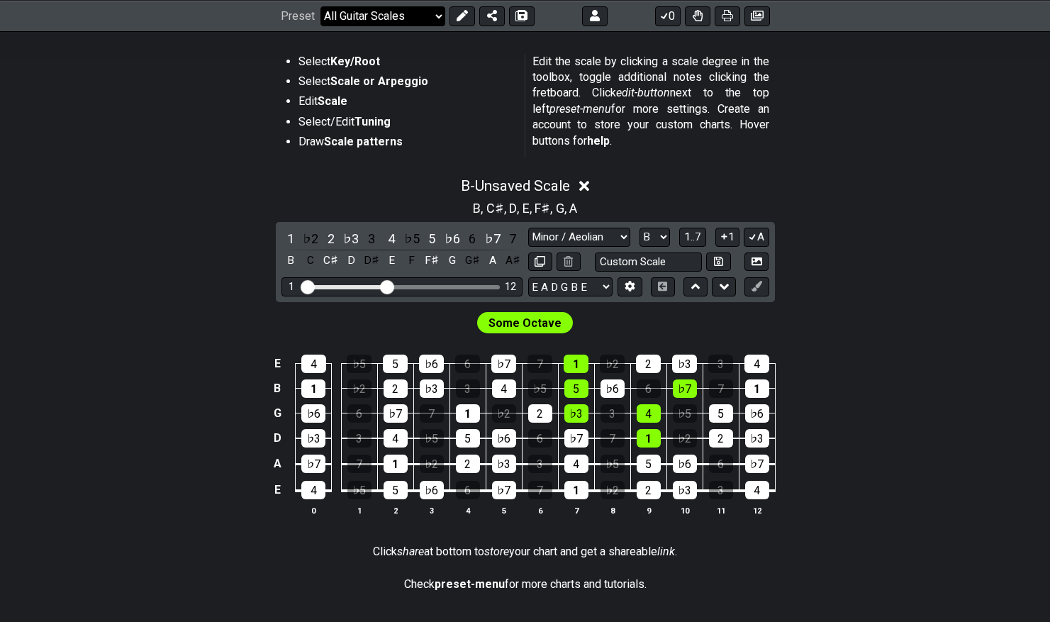
click at [403, 13] on select "Welcome to #fretflip! Initial Preset Custom Preset Minor Pentatonic Major Penta…" at bounding box center [382, 16] width 125 height 20
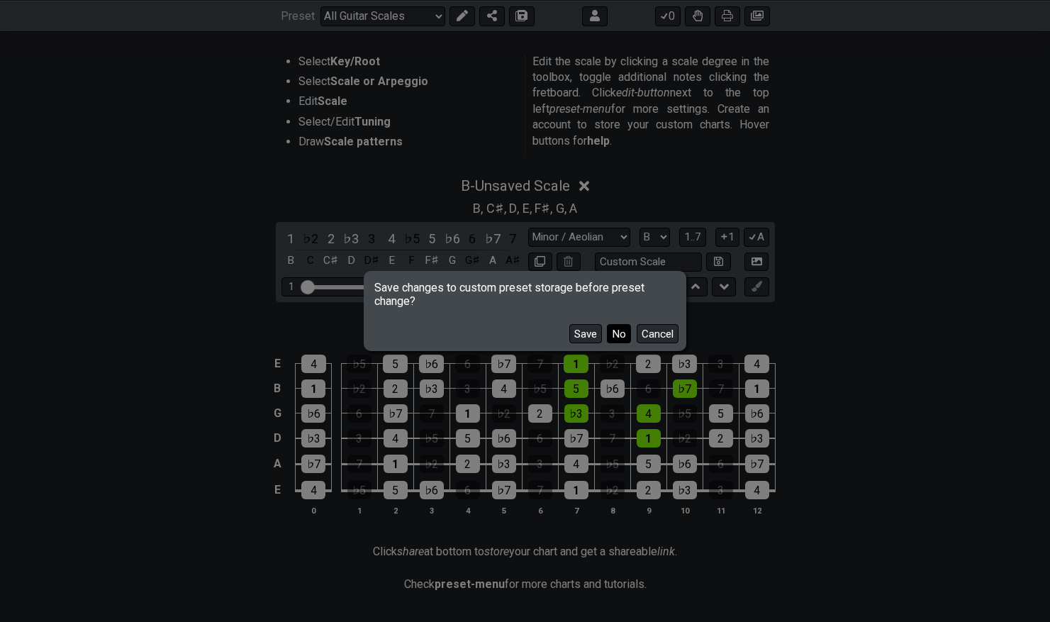
click at [616, 333] on button "No" at bounding box center [619, 333] width 24 height 19
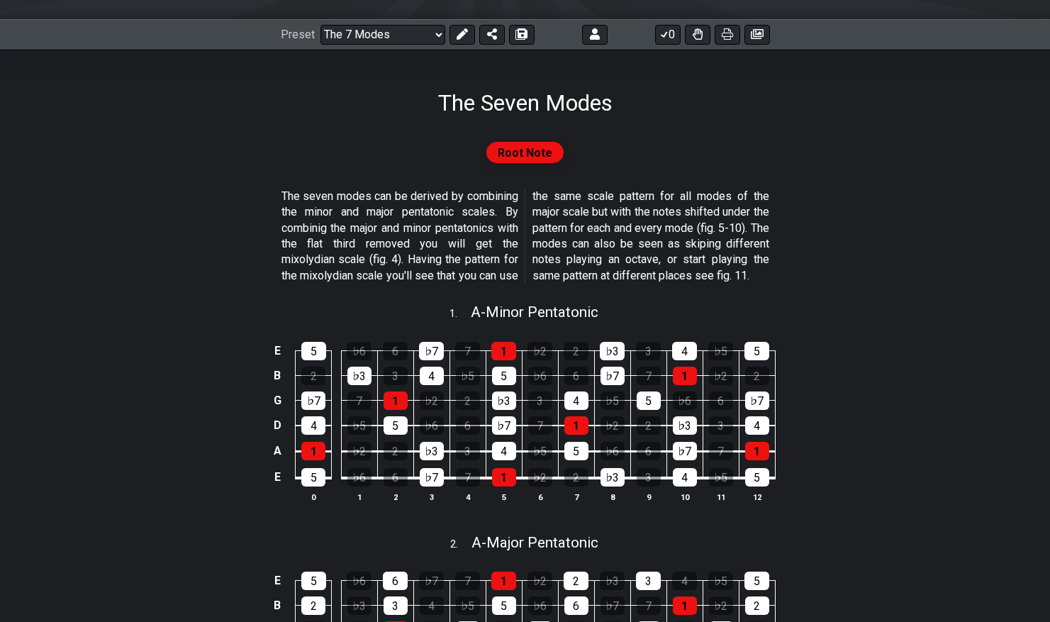
scroll to position [189, 0]
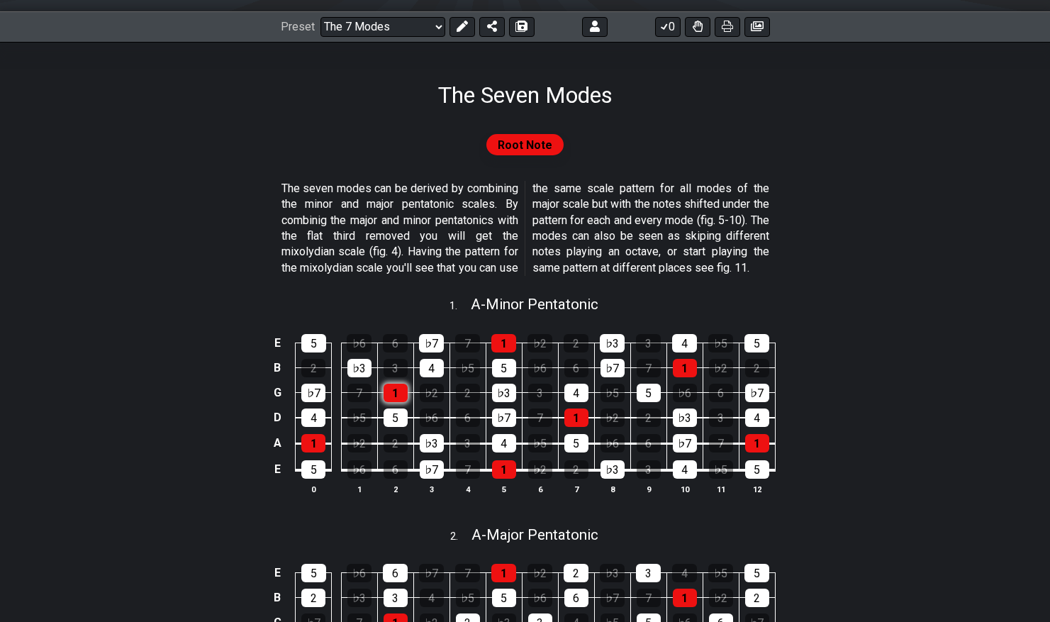
click at [391, 402] on div "1" at bounding box center [395, 392] width 24 height 18
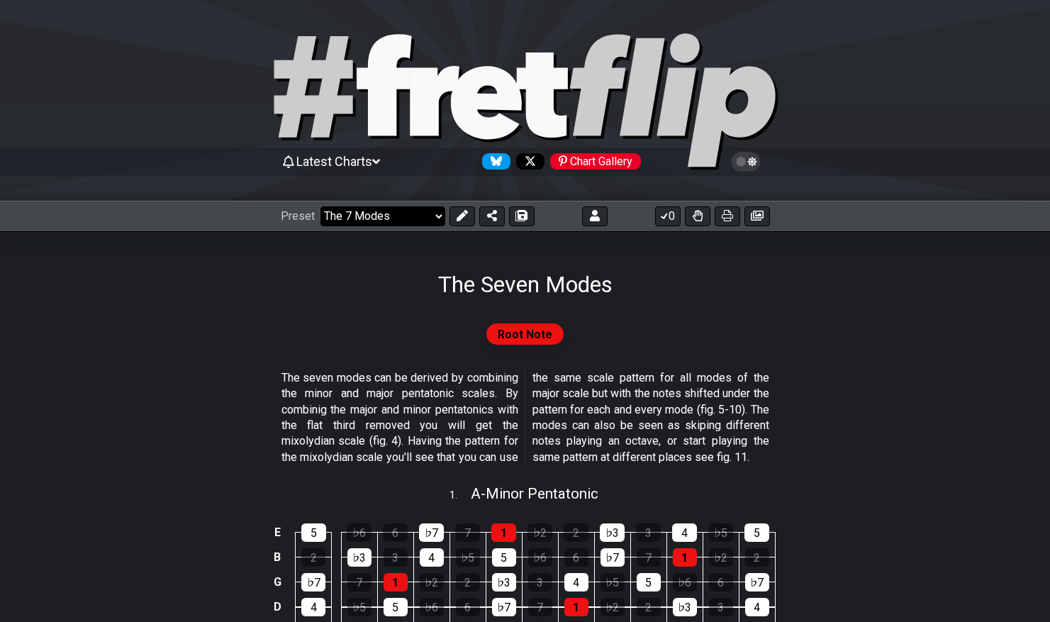
click at [437, 218] on select "Welcome to #fretflip! Initial Preset Custom Preset Minor Pentatonic Major Penta…" at bounding box center [382, 216] width 125 height 20
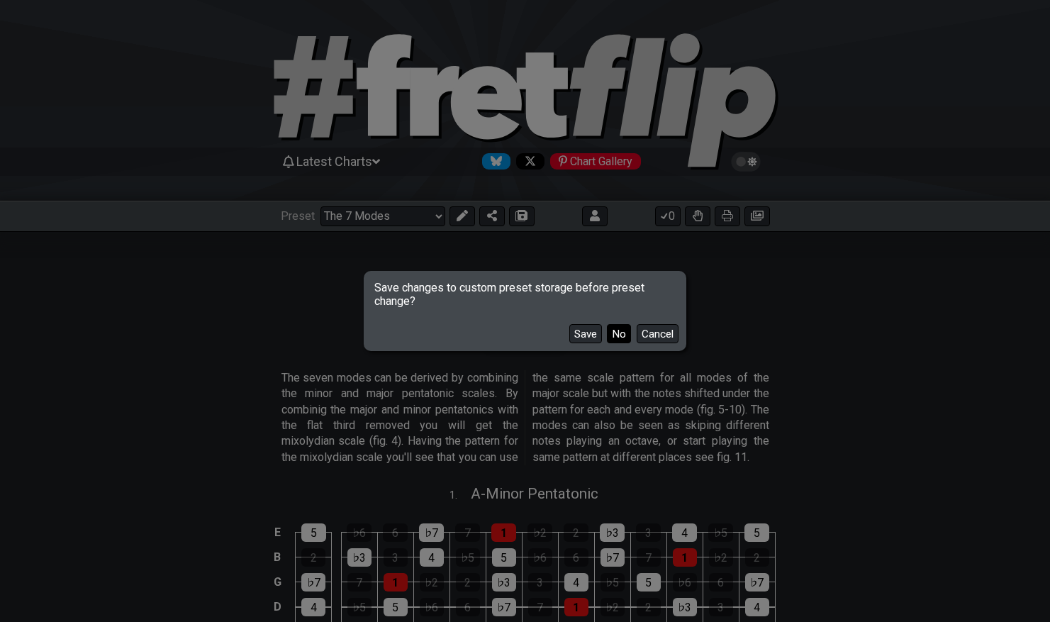
click at [620, 341] on button "No" at bounding box center [619, 333] width 24 height 19
select select "/minor-pentatonic"
select select "C"
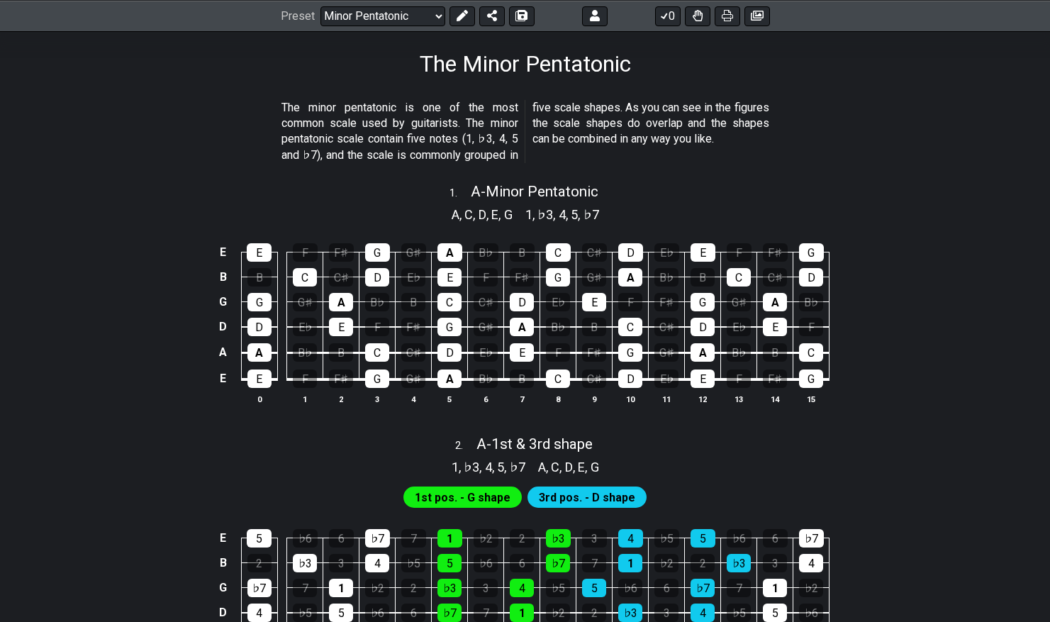
scroll to position [158, 0]
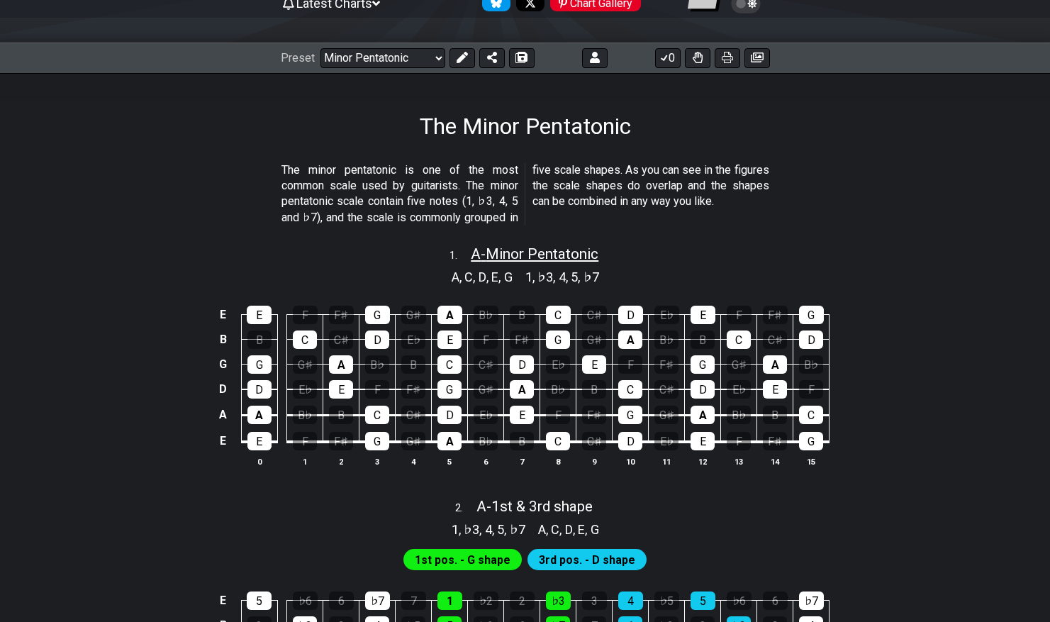
click at [476, 249] on span "A - Minor Pentatonic" at bounding box center [535, 253] width 128 height 17
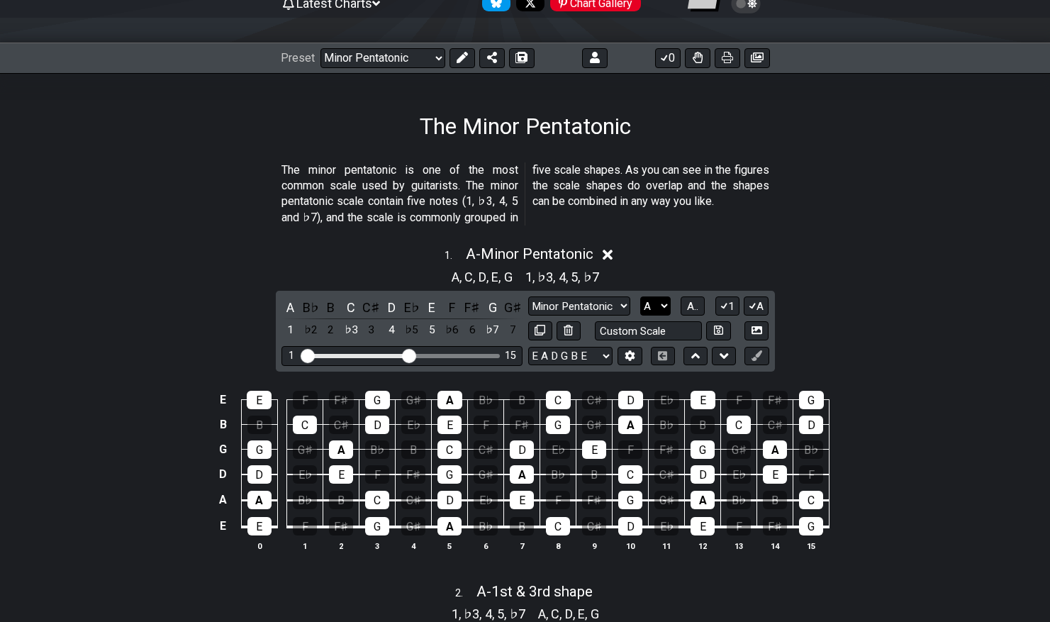
click at [665, 305] on select "A♭ A A♯ B♭ B C C♯ D♭ D D♯ E♭ E F F♯ G♭ G G♯" at bounding box center [655, 305] width 30 height 19
select select "B"
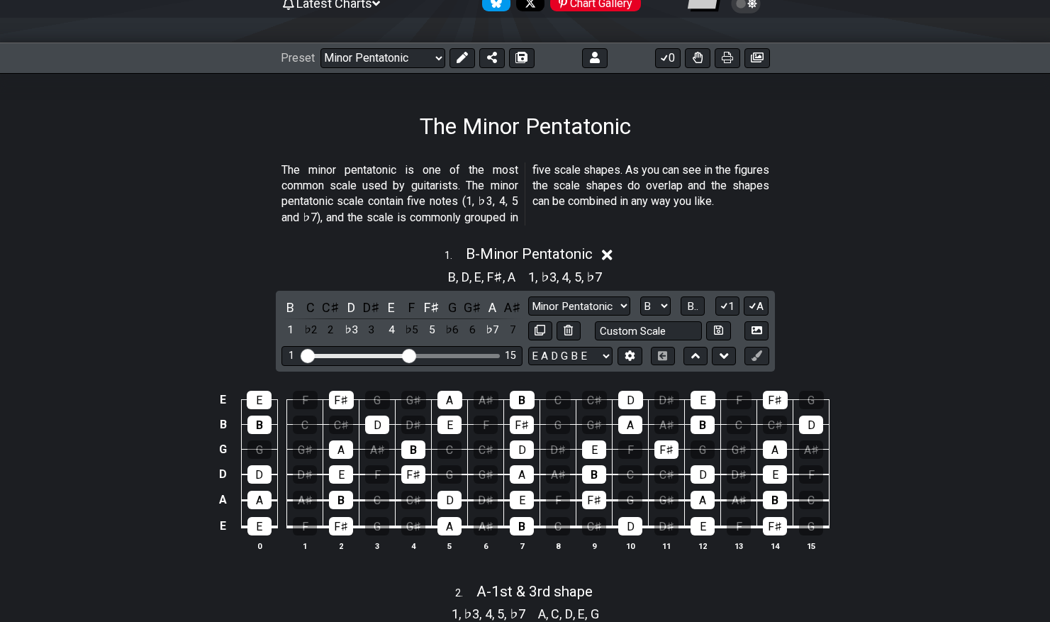
click at [827, 310] on div "1 . B - Minor Pentatonic B , D , E , F♯ , A 1 , ♭3 , 4 , 5 , ♭7 B C C♯ D D♯ E F…" at bounding box center [525, 404] width 1050 height 334
click at [310, 303] on div "C" at bounding box center [310, 307] width 18 height 19
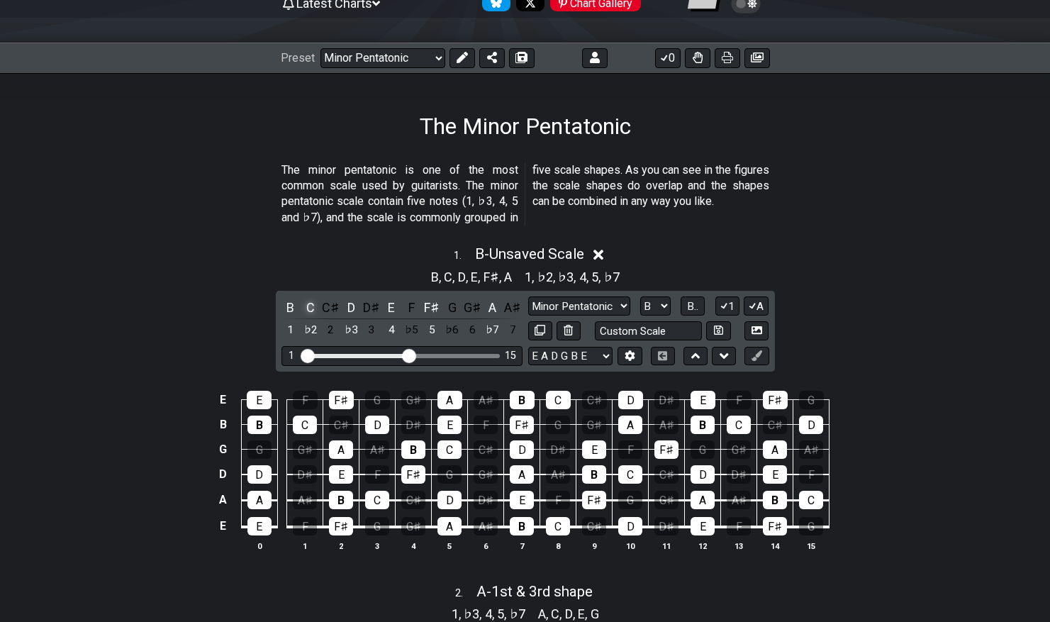
click at [310, 303] on div "C" at bounding box center [310, 307] width 18 height 19
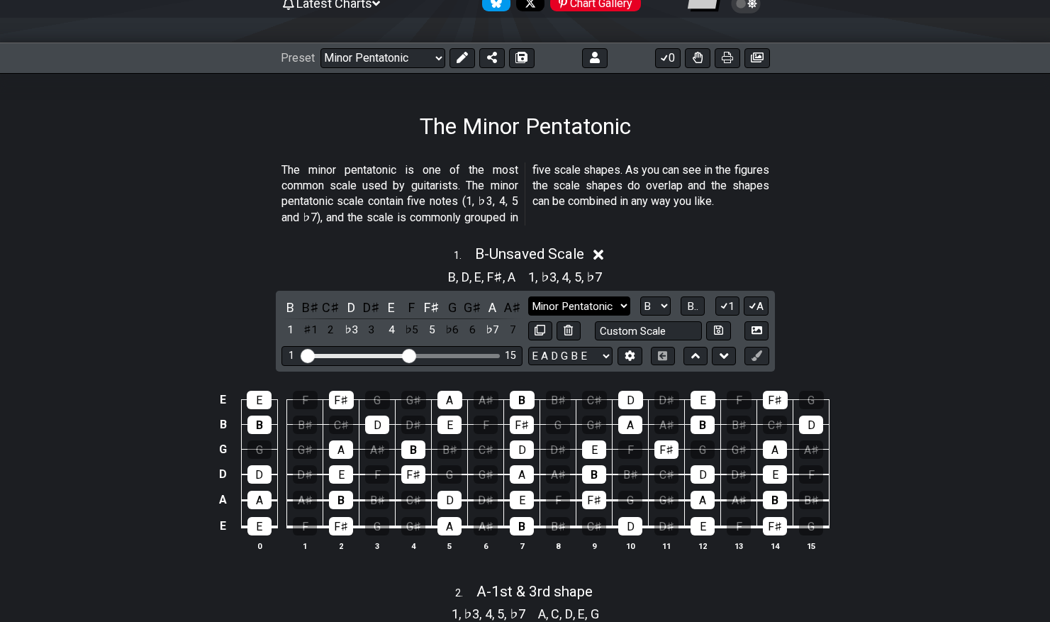
click at [595, 301] on select "Minor Pentatonic Notes Minor Pentatonic Major Pentatonic Minor Blues Major Blue…" at bounding box center [579, 305] width 102 height 19
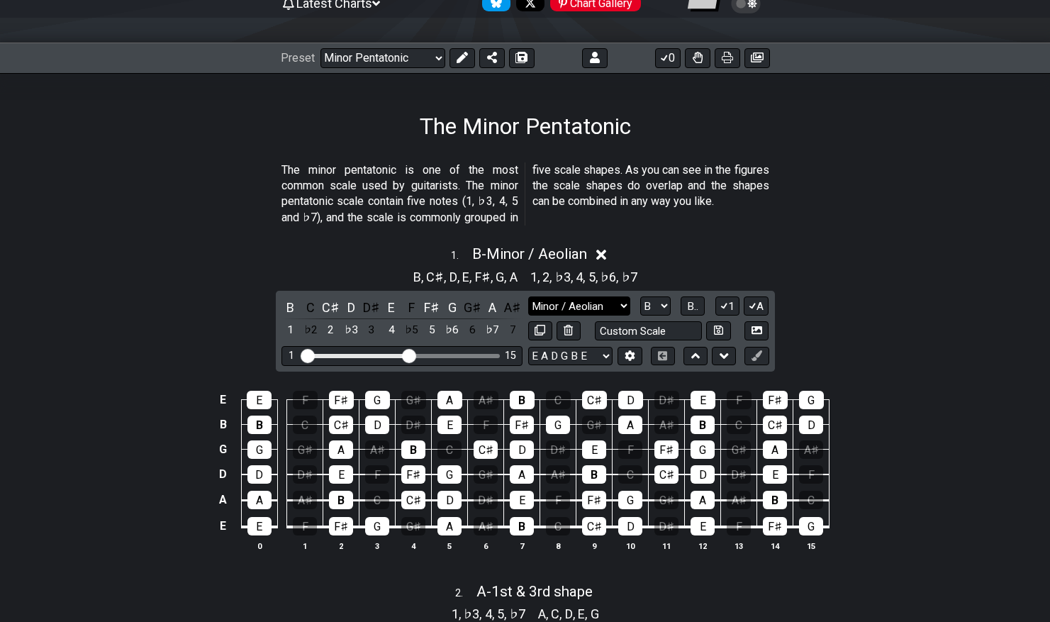
click at [625, 301] on select "Minor Pentatonic Notes Minor Pentatonic Major Pentatonic Minor Blues Major Blue…" at bounding box center [579, 305] width 102 height 19
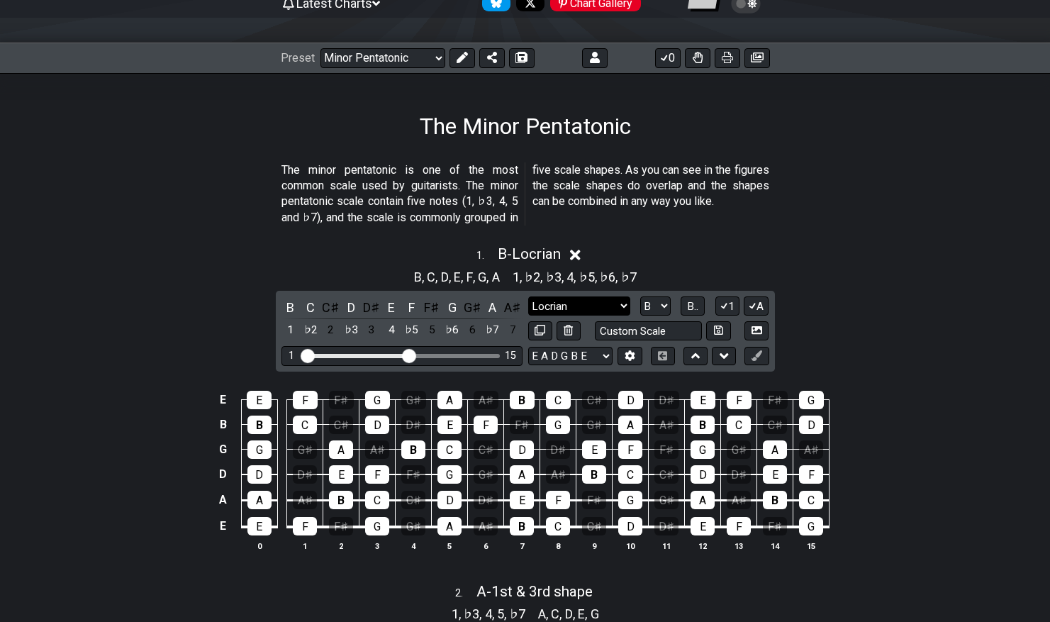
click at [619, 302] on select "Minor Pentatonic Notes Minor Pentatonic Major Pentatonic Minor Blues Major Blue…" at bounding box center [579, 305] width 102 height 19
select select "Minor / Aeolian"
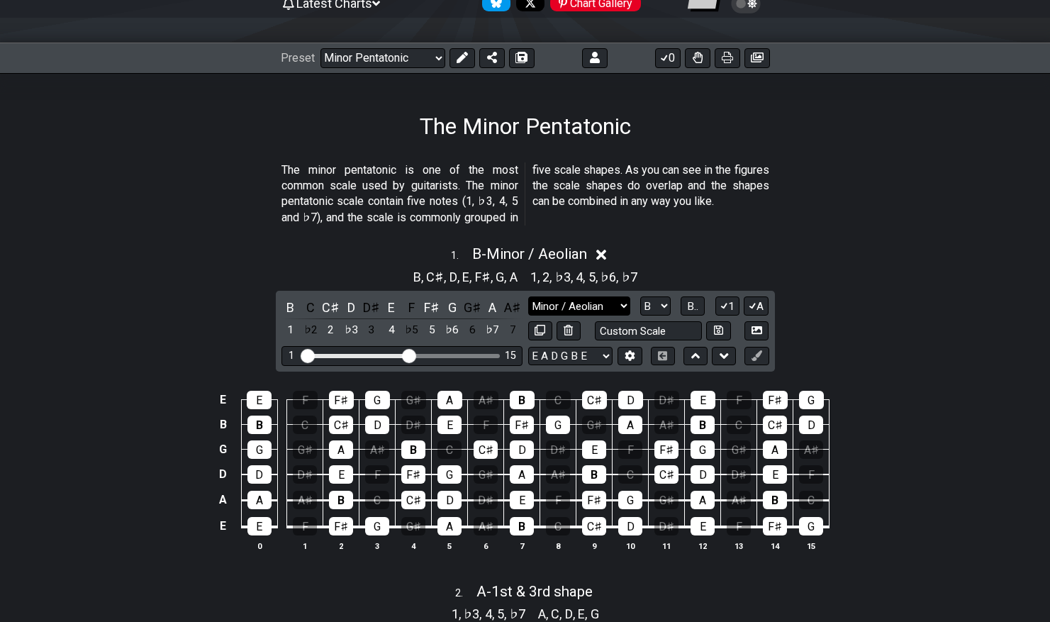
click at [626, 308] on select "Minor Pentatonic Notes Minor Pentatonic Major Pentatonic Minor Blues Major Blue…" at bounding box center [579, 305] width 102 height 19
click at [510, 307] on div "A♯" at bounding box center [512, 307] width 18 height 19
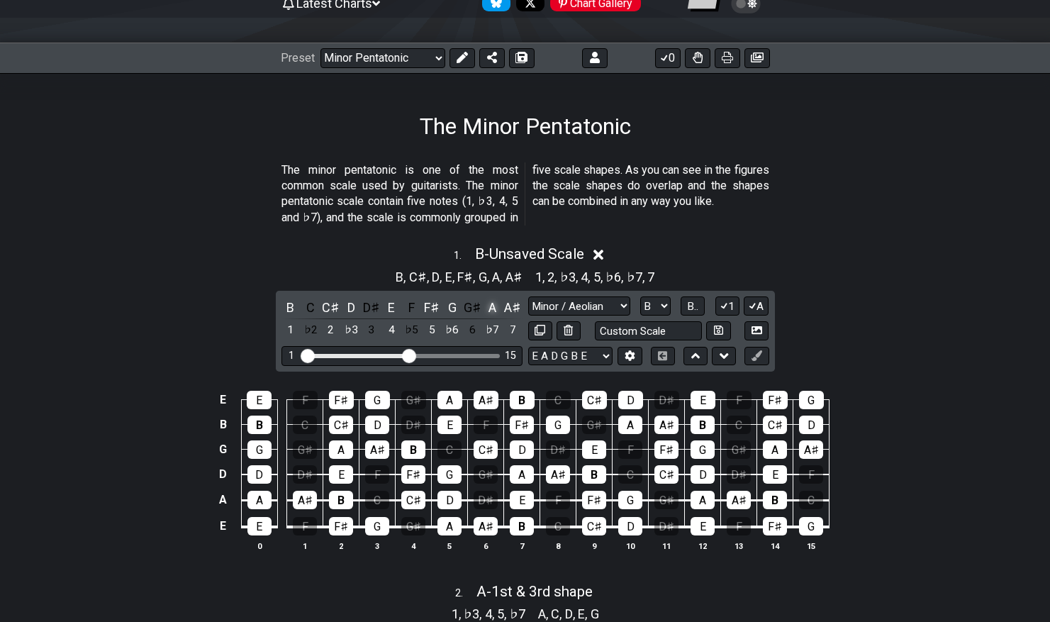
click at [496, 307] on div "A" at bounding box center [492, 307] width 18 height 19
